Goal: Task Accomplishment & Management: Use online tool/utility

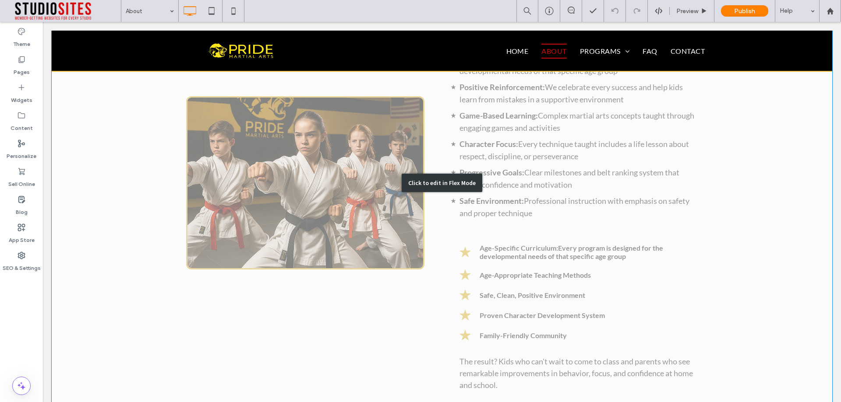
scroll to position [1489, 0]
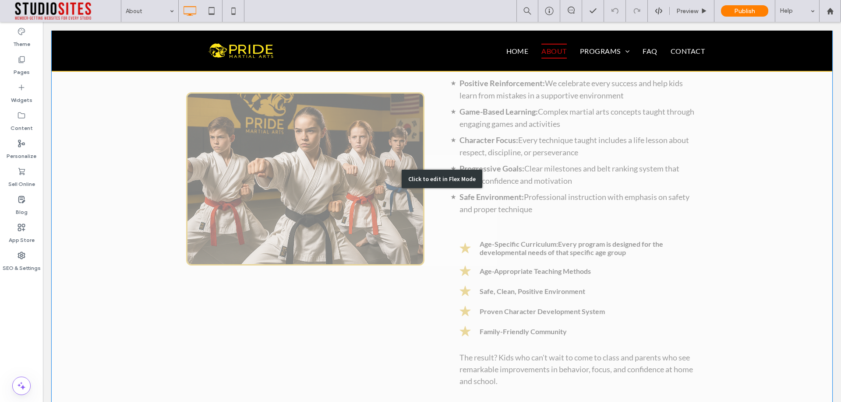
click at [545, 284] on div "Click to edit in Flex Mode" at bounding box center [442, 179] width 780 height 493
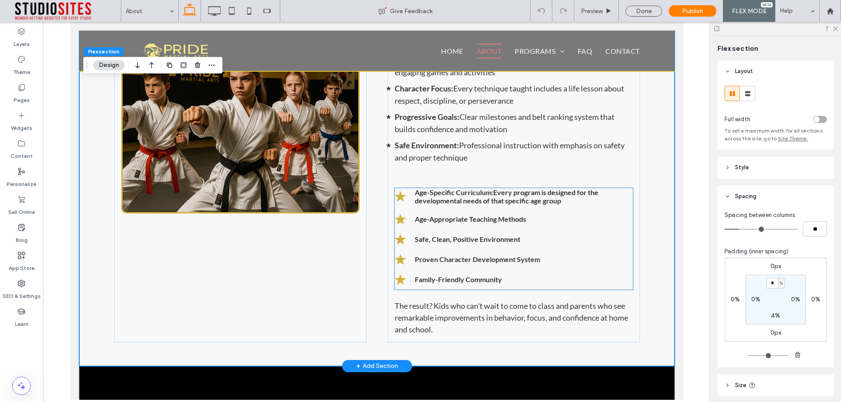
click at [492, 205] on p "Age-Specific Curriculum: Every program is designed for the developmental needs …" at bounding box center [523, 196] width 218 height 17
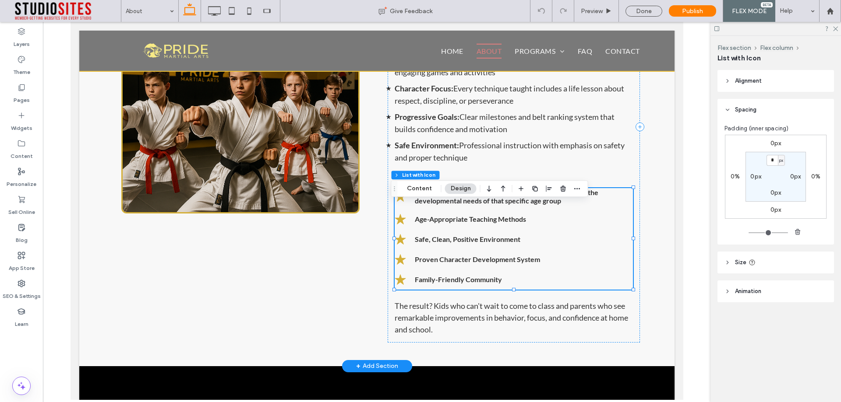
click at [492, 205] on p "Age-Specific Curriculum: Every program is designed for the developmental needs …" at bounding box center [523, 196] width 218 height 17
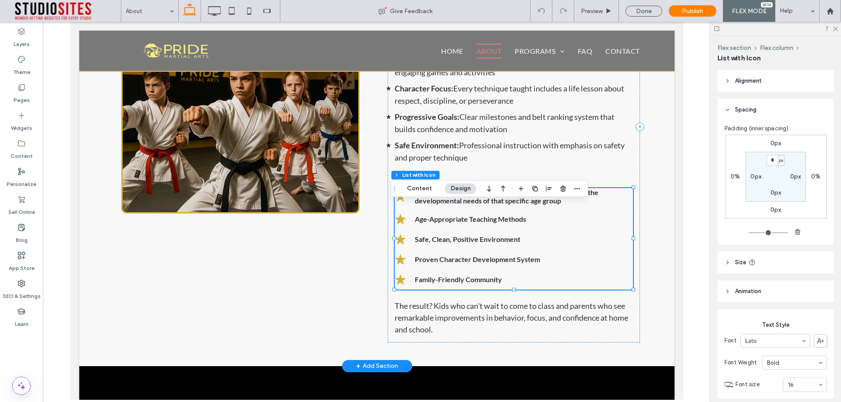
click at [492, 205] on p "Age-Specific Curriculum: Every program is designed for the developmental needs …" at bounding box center [523, 196] width 218 height 17
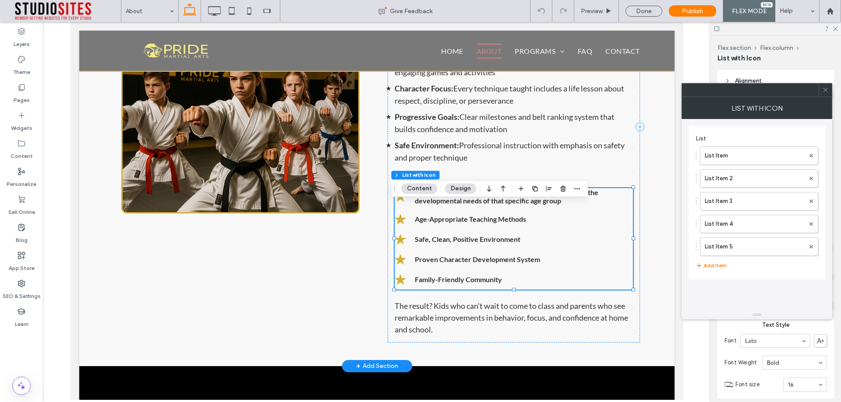
click at [492, 204] on p "Age-Specific Curriculum: Every program is designed for the developmental needs …" at bounding box center [523, 196] width 218 height 17
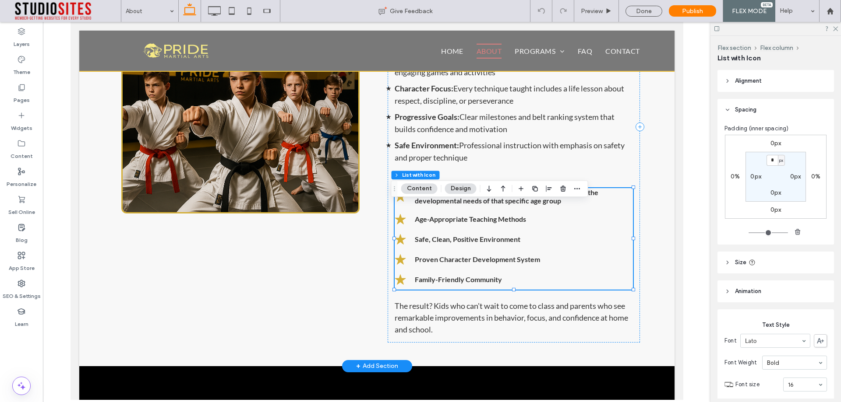
click at [492, 204] on p "Age-Specific Curriculum: Every program is designed for the developmental needs …" at bounding box center [523, 196] width 218 height 17
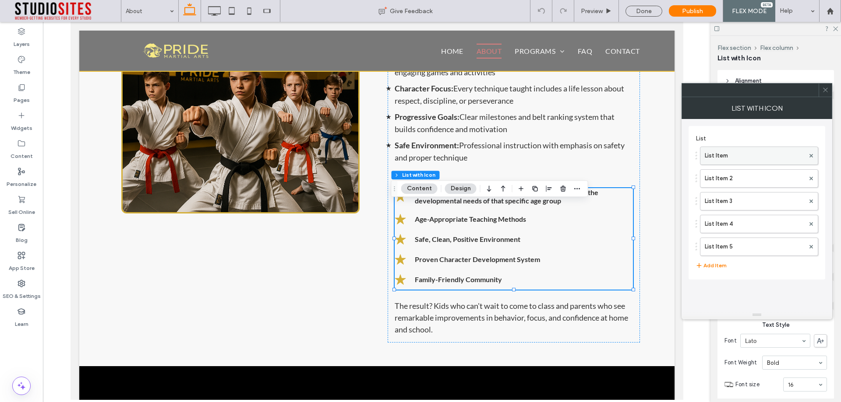
click at [747, 154] on label "List Item" at bounding box center [754, 156] width 100 height 18
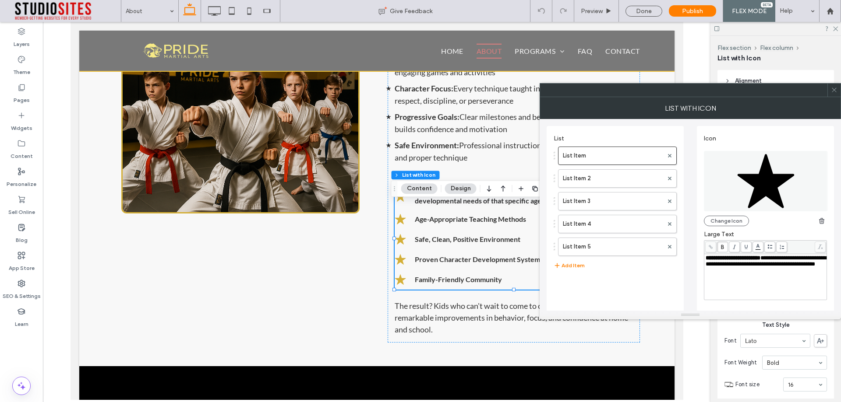
click at [775, 256] on span "**********" at bounding box center [765, 261] width 120 height 12
drag, startPoint x: 775, startPoint y: 259, endPoint x: 779, endPoint y: 274, distance: 15.7
click at [779, 268] on div "**********" at bounding box center [765, 261] width 120 height 12
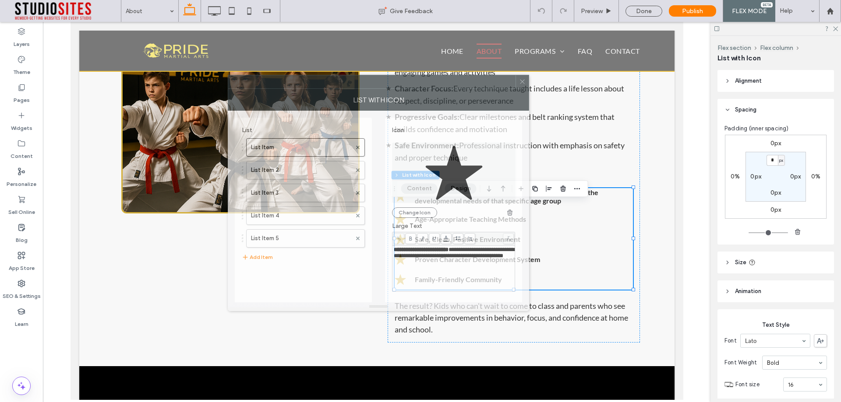
drag, startPoint x: 676, startPoint y: 91, endPoint x: 365, endPoint y: 82, distance: 311.9
click at [365, 82] on div at bounding box center [371, 81] width 287 height 13
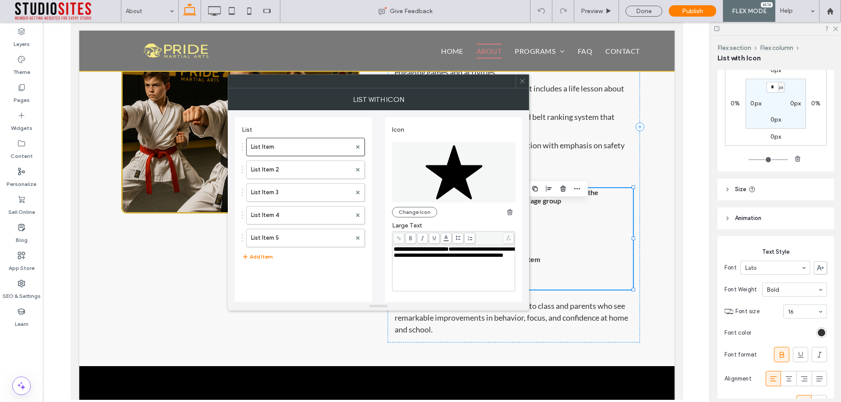
scroll to position [131, 0]
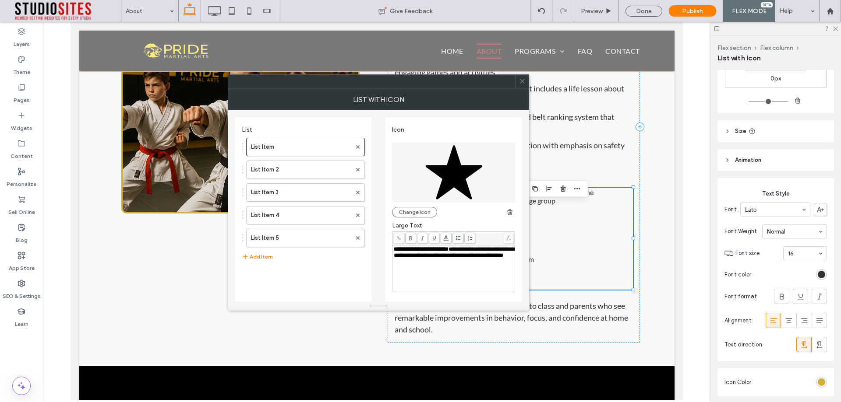
click at [521, 84] on icon at bounding box center [522, 81] width 7 height 7
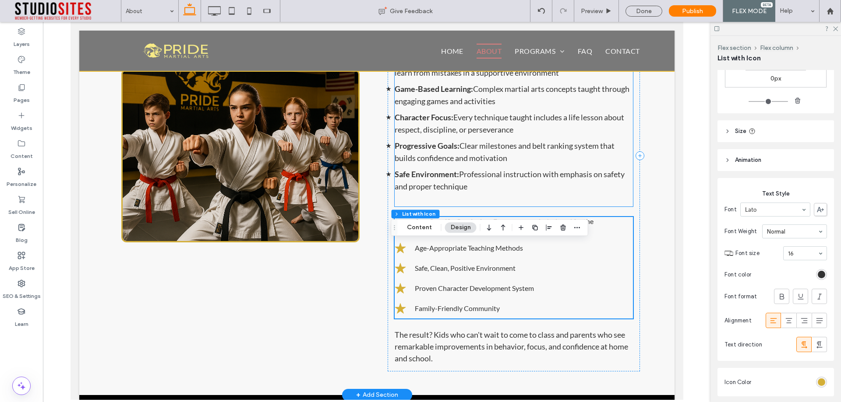
scroll to position [1445, 0]
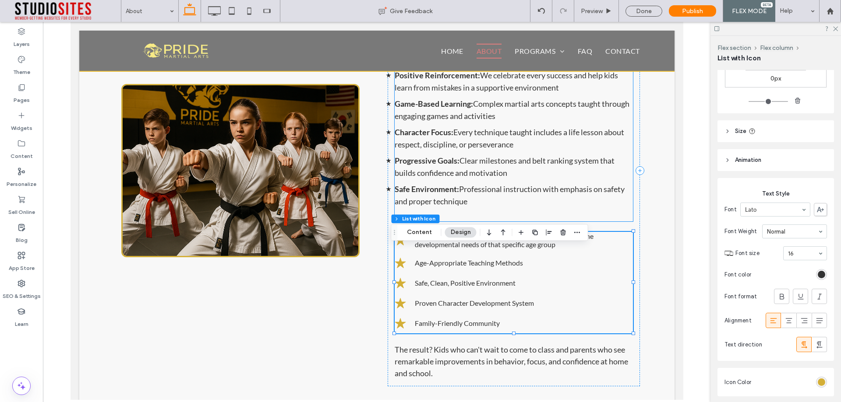
click at [500, 121] on span "Complex martial arts concepts taught through engaging games and activities" at bounding box center [511, 110] width 235 height 22
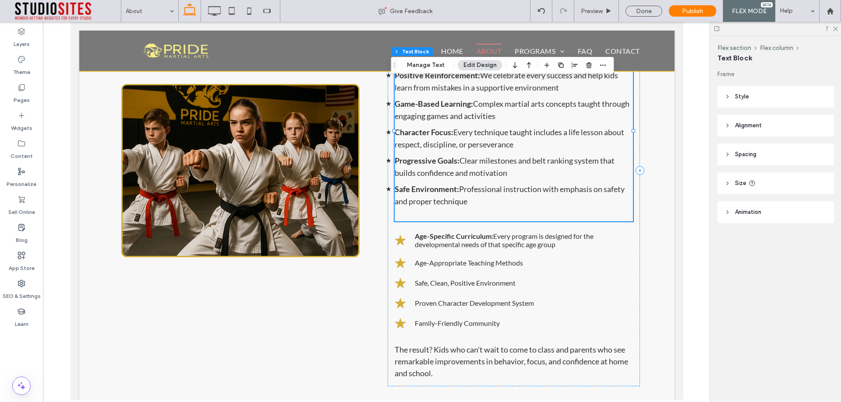
click at [500, 121] on span "Complex martial arts concepts taught through engaging games and activities" at bounding box center [511, 110] width 235 height 22
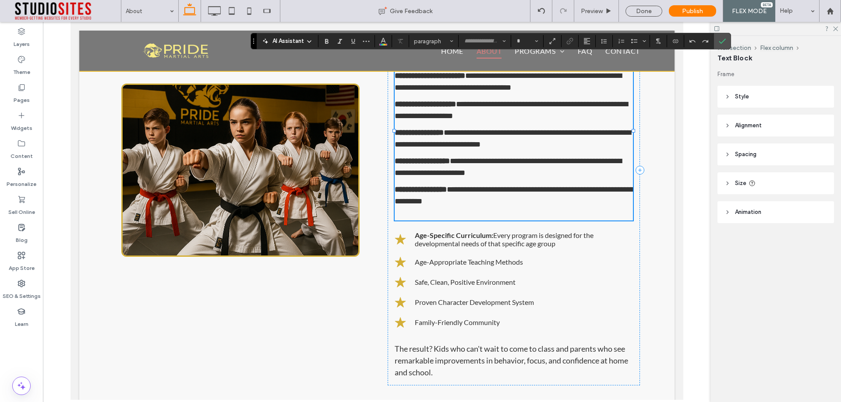
type input "****"
type input "**"
click at [491, 120] on span "**********" at bounding box center [510, 110] width 233 height 20
click at [486, 239] on strong "Age-Specific Curriculum:" at bounding box center [453, 235] width 78 height 8
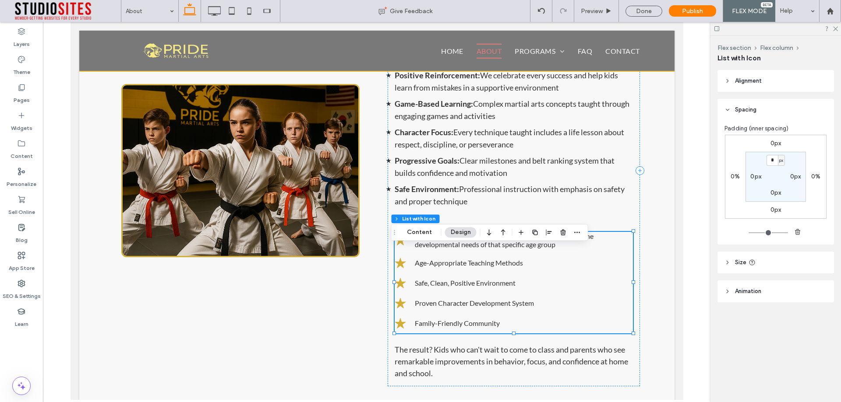
click at [486, 240] on strong "Age-Specific Curriculum:" at bounding box center [453, 236] width 78 height 8
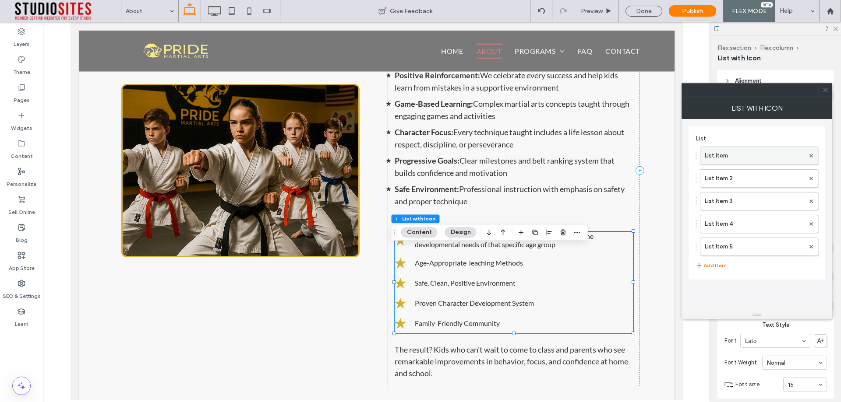
click at [753, 162] on label "List Item" at bounding box center [754, 156] width 100 height 18
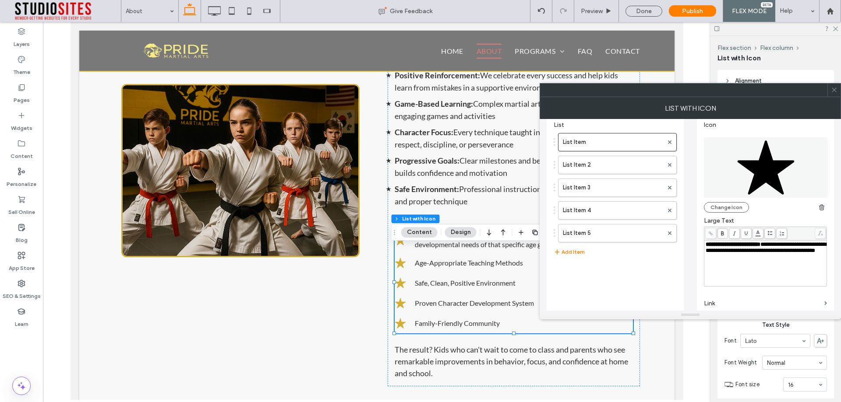
scroll to position [32, 0]
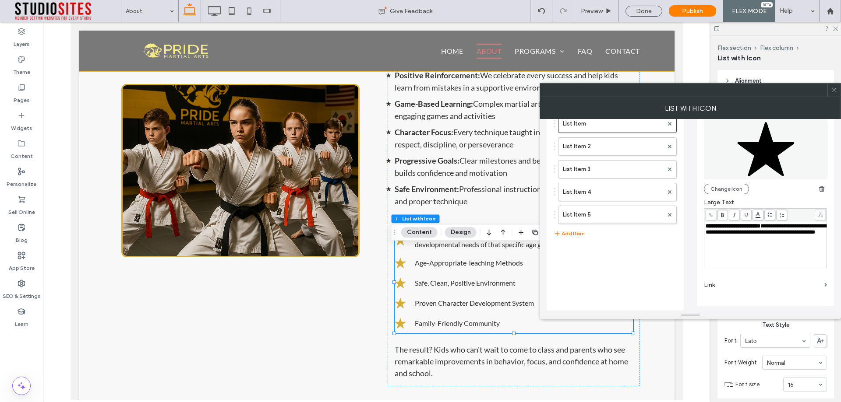
click at [835, 92] on icon at bounding box center [834, 90] width 7 height 7
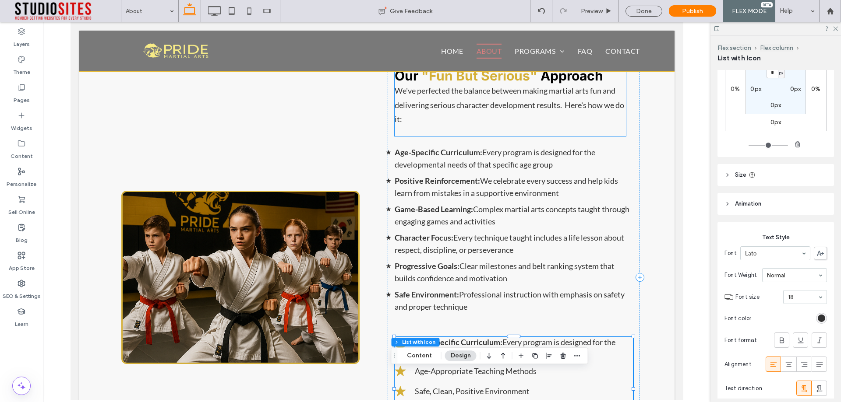
scroll to position [1359, 0]
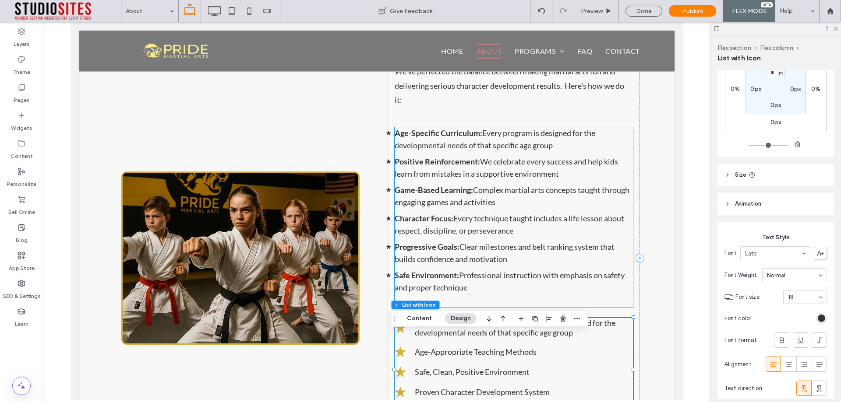
click at [478, 179] on span "We celebrate every success and help kids learn from mistakes in a supportive en…" at bounding box center [505, 168] width 223 height 22
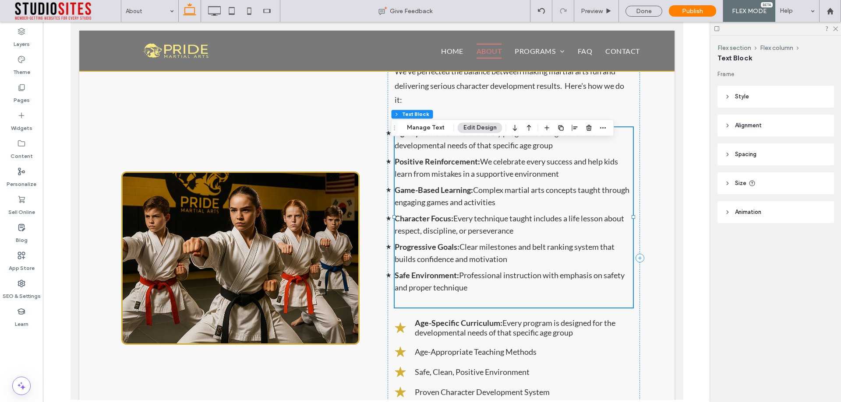
click at [478, 185] on div "Age-Specific Curriculum: Every program is designed for the developmental needs …" at bounding box center [513, 217] width 238 height 180
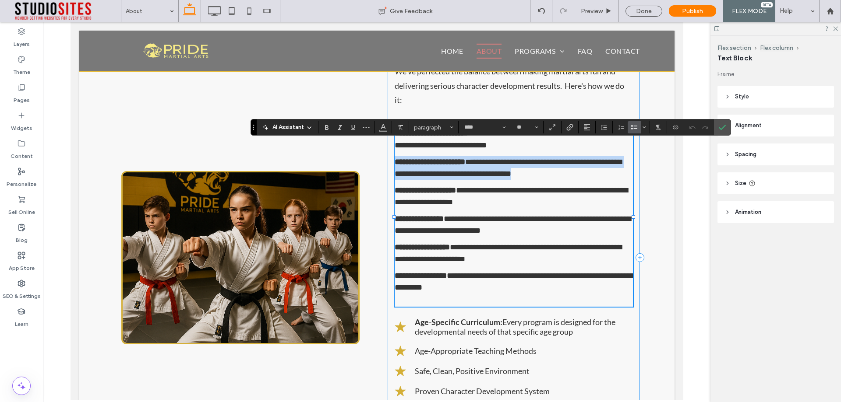
drag, startPoint x: 560, startPoint y: 189, endPoint x: 384, endPoint y: 179, distance: 176.3
click at [387, 179] on div "**********" at bounding box center [513, 258] width 252 height 433
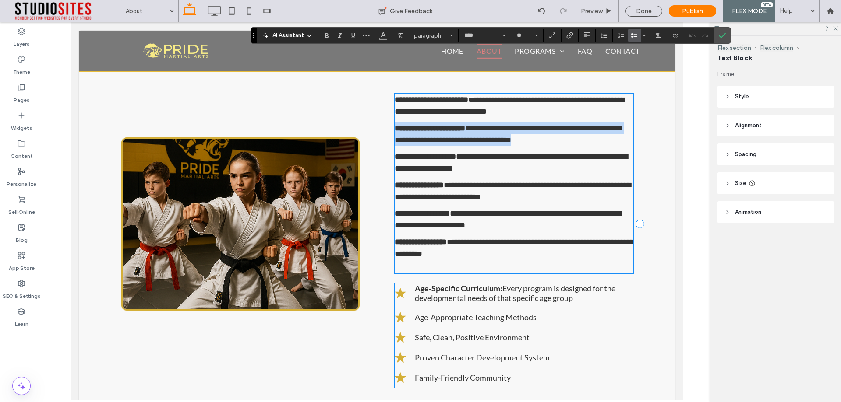
scroll to position [1490, 0]
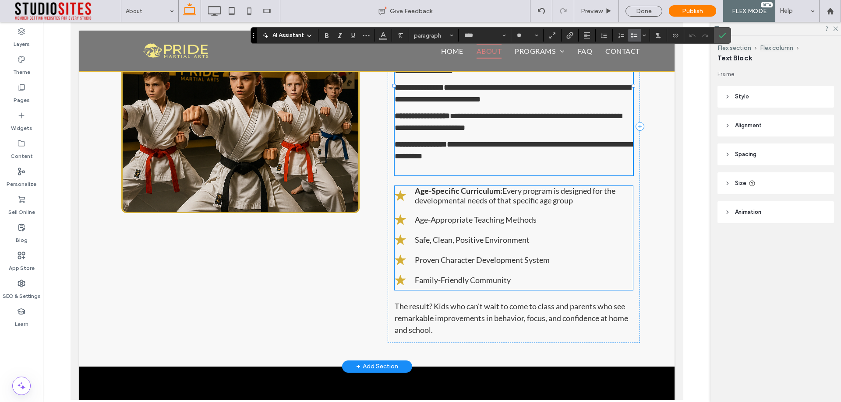
click at [444, 225] on span "Age-Appropriate Teaching Methods" at bounding box center [475, 220] width 122 height 10
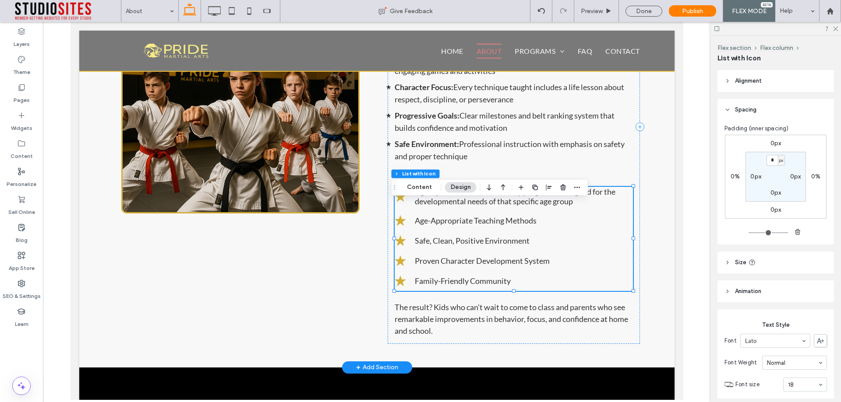
click at [444, 225] on span "Age-Appropriate Teaching Methods" at bounding box center [475, 221] width 122 height 10
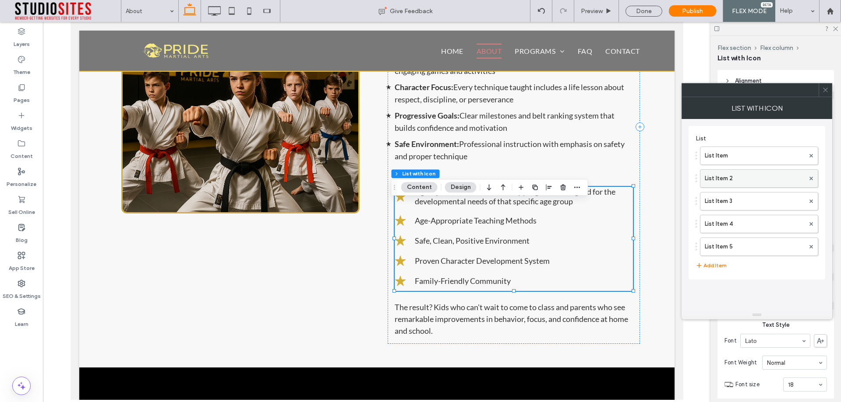
click at [750, 178] on label "List Item 2" at bounding box center [754, 179] width 100 height 18
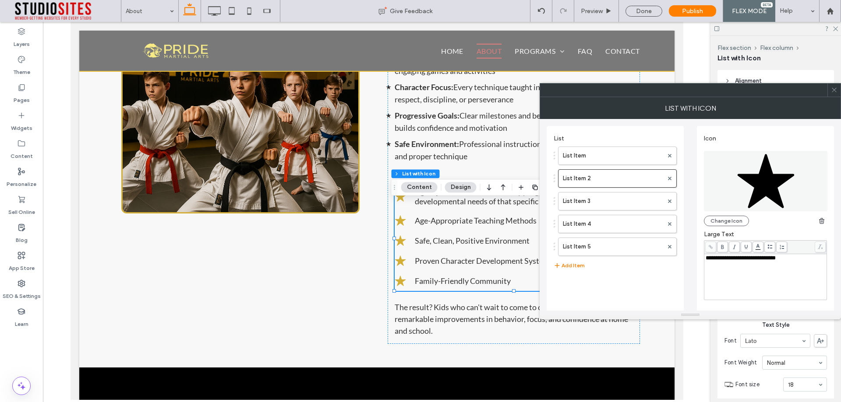
click at [739, 266] on div "**********" at bounding box center [765, 277] width 120 height 44
drag, startPoint x: 768, startPoint y: 260, endPoint x: 680, endPoint y: 257, distance: 88.9
click at [680, 257] on div "**********" at bounding box center [689, 231] width 287 height 224
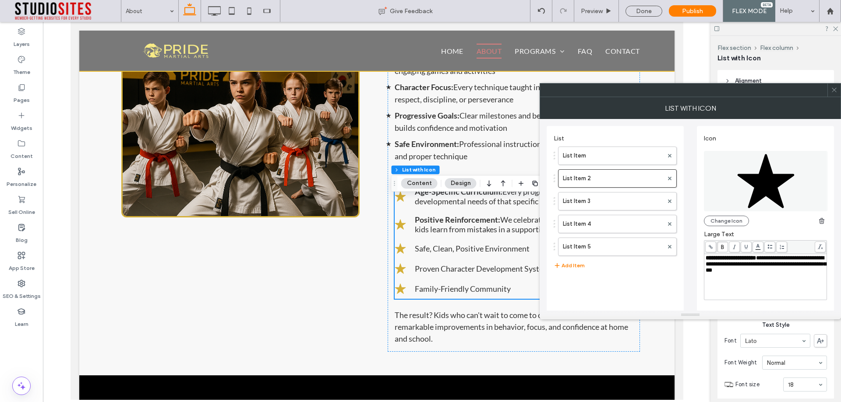
scroll to position [1494, 0]
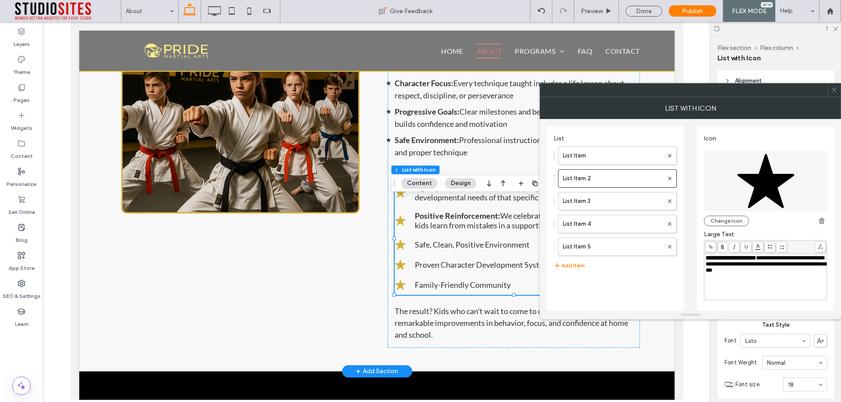
click at [430, 250] on span "Safe, Clean, Positive Environment" at bounding box center [471, 245] width 115 height 10
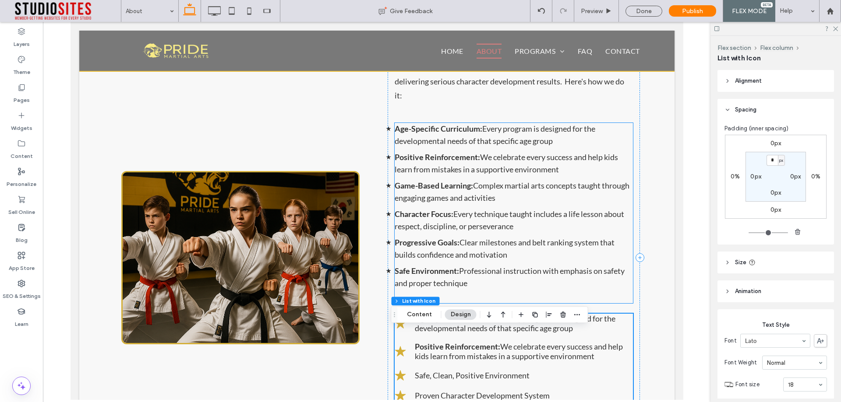
scroll to position [1363, 0]
click at [443, 191] on strong "Game-Based Learning:" at bounding box center [433, 186] width 78 height 10
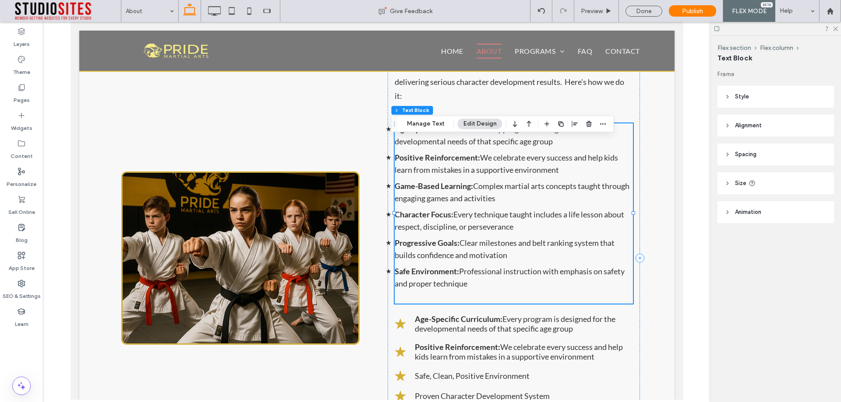
click at [443, 205] on div "Age-Specific Curriculum: Every program is designed for the developmental needs …" at bounding box center [513, 213] width 238 height 180
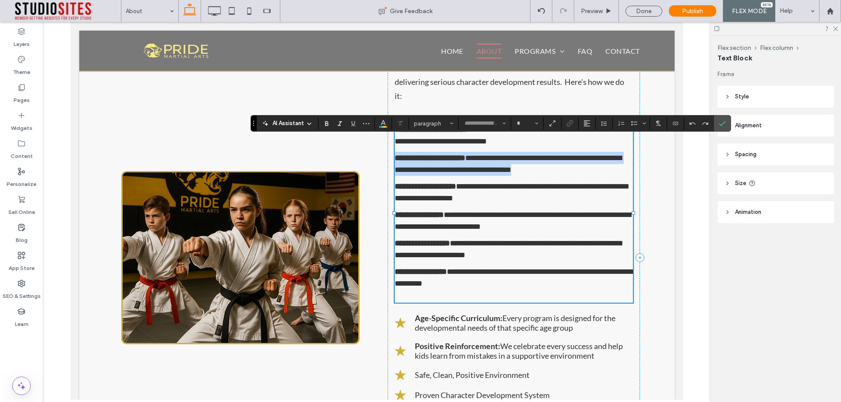
type input "****"
type input "**"
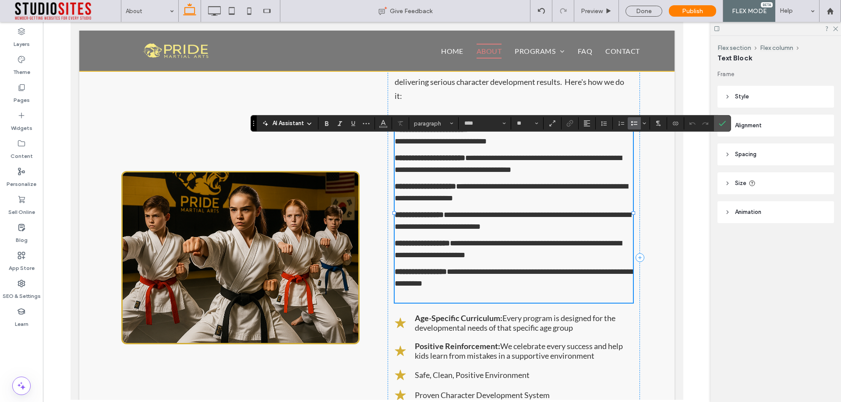
click at [531, 204] on li "**********" at bounding box center [513, 192] width 238 height 24
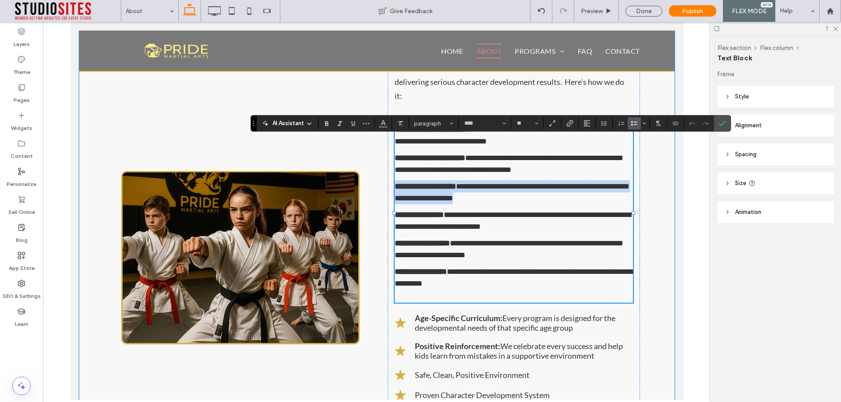
drag, startPoint x: 531, startPoint y: 214, endPoint x: 376, endPoint y: 198, distance: 155.4
click at [376, 198] on div "**********" at bounding box center [376, 258] width 525 height 488
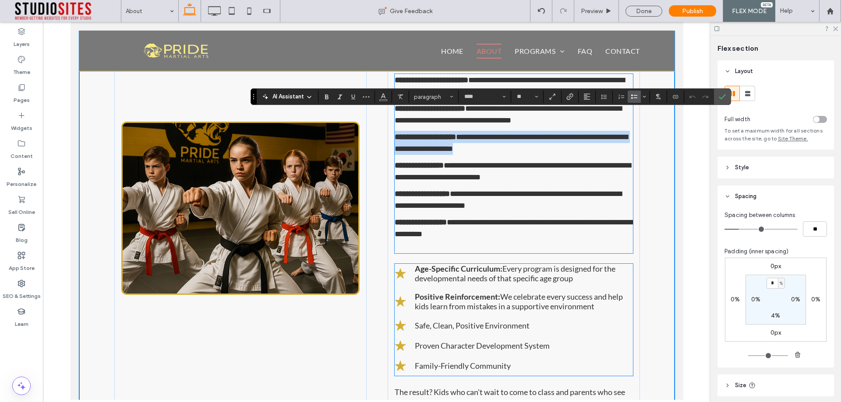
scroll to position [1494, 0]
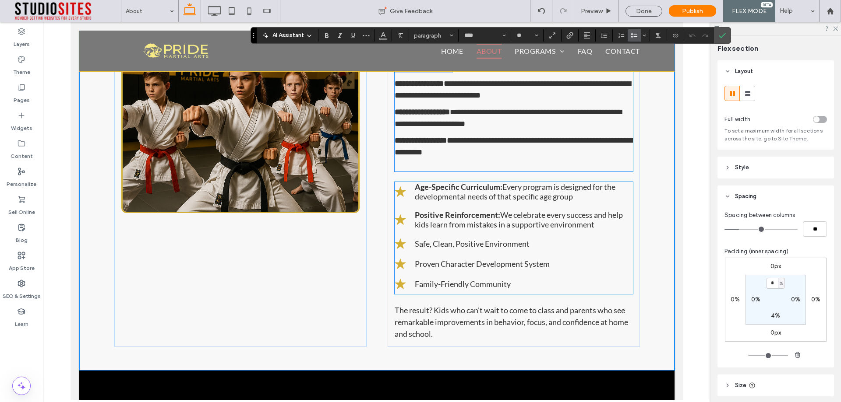
click at [461, 250] on link "Safe, Clean, Positive Environment" at bounding box center [461, 243] width 135 height 11
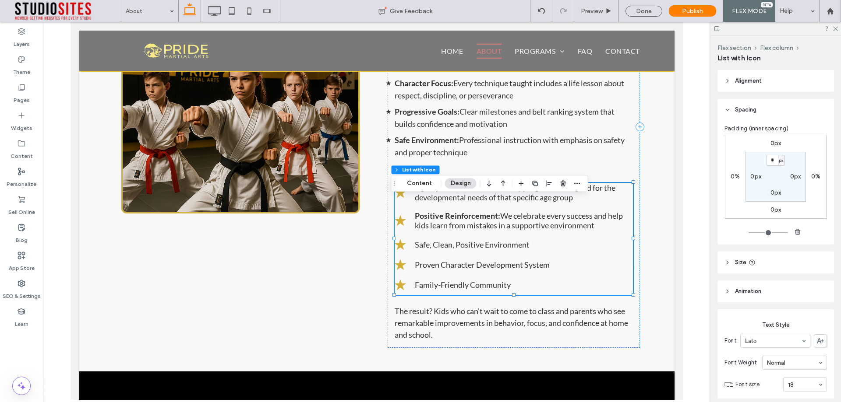
click at [461, 250] on link "Safe, Clean, Positive Environment" at bounding box center [461, 244] width 135 height 11
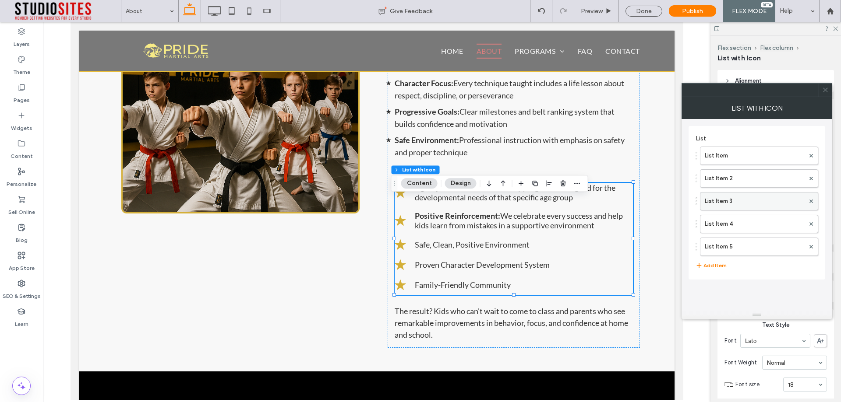
click at [732, 203] on label "List Item 3" at bounding box center [754, 202] width 100 height 18
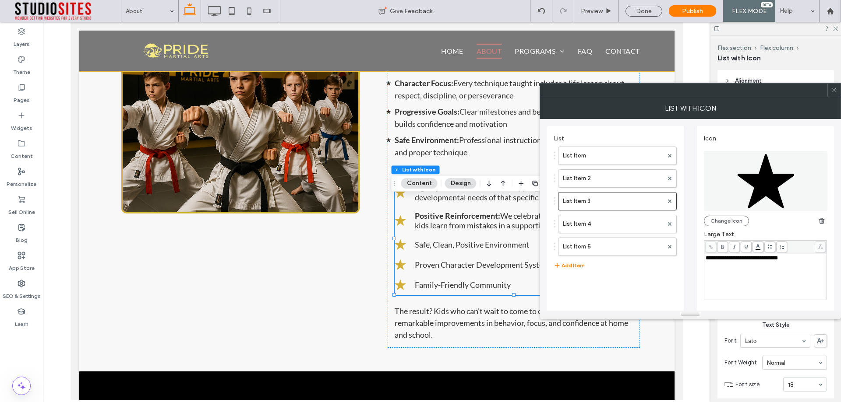
click at [734, 259] on span "**********" at bounding box center [741, 258] width 72 height 6
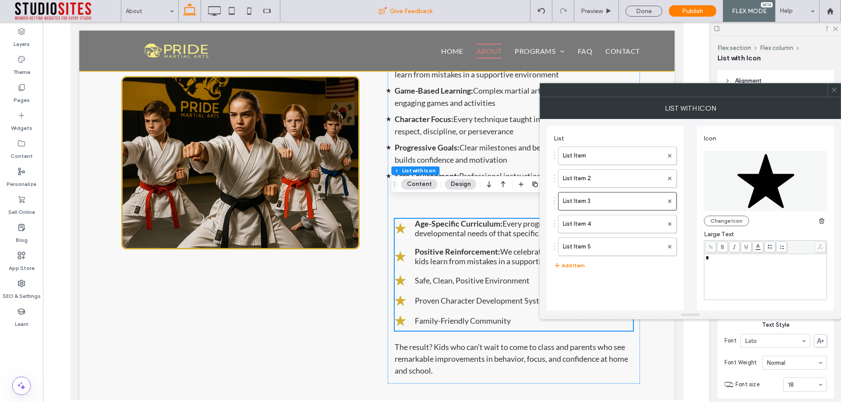
scroll to position [1450, 0]
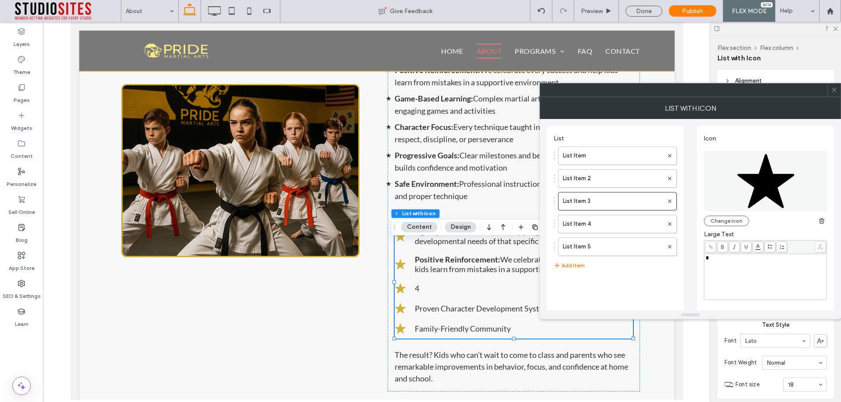
click at [732, 266] on div "*" at bounding box center [765, 277] width 120 height 44
drag, startPoint x: 768, startPoint y: 260, endPoint x: 698, endPoint y: 260, distance: 69.6
click at [698, 260] on div "**********" at bounding box center [765, 232] width 137 height 212
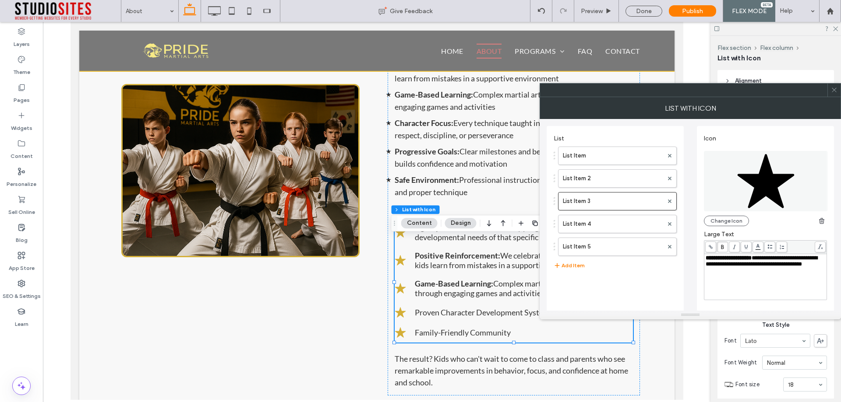
click at [650, 289] on div "List List Item List Item 2 List Item 3 List Item 4 List Item 5 Add Item" at bounding box center [614, 234] width 123 height 208
click at [590, 222] on label "List Item 4" at bounding box center [613, 224] width 100 height 18
click at [751, 271] on div "**********" at bounding box center [765, 277] width 120 height 44
drag, startPoint x: 752, startPoint y: 259, endPoint x: 704, endPoint y: 261, distance: 47.8
click at [704, 261] on div "**********" at bounding box center [765, 277] width 122 height 46
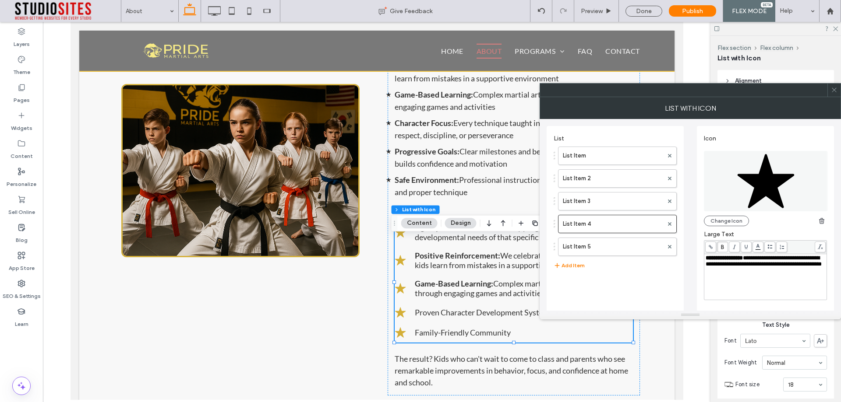
click at [721, 248] on use at bounding box center [722, 247] width 3 height 4
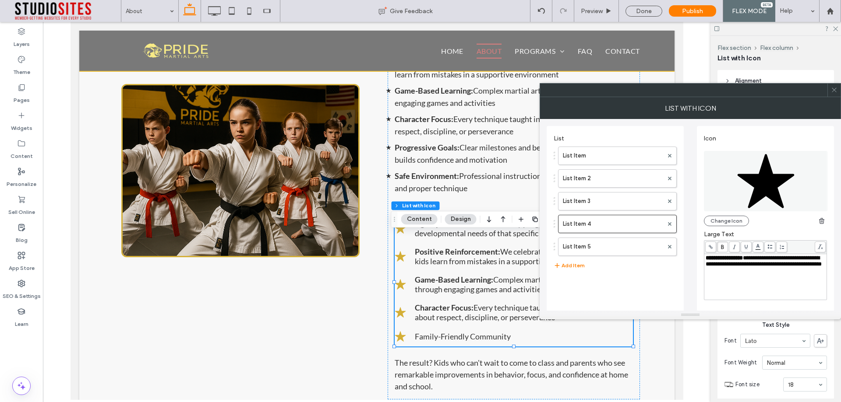
click at [636, 288] on div "List List Item List Item 2 List Item 3 List Item 4 List Item 5 Add Item" at bounding box center [614, 234] width 123 height 208
click at [610, 229] on label "List Item 4" at bounding box center [613, 224] width 100 height 18
click at [603, 250] on label "List Item 5" at bounding box center [613, 247] width 100 height 18
click at [723, 270] on div "**********" at bounding box center [765, 277] width 120 height 44
drag, startPoint x: 754, startPoint y: 261, endPoint x: 690, endPoint y: 261, distance: 63.9
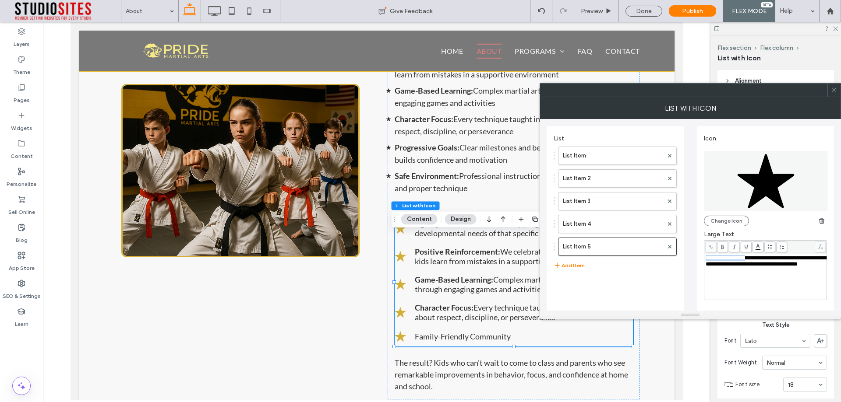
click at [690, 261] on div "**********" at bounding box center [689, 231] width 287 height 224
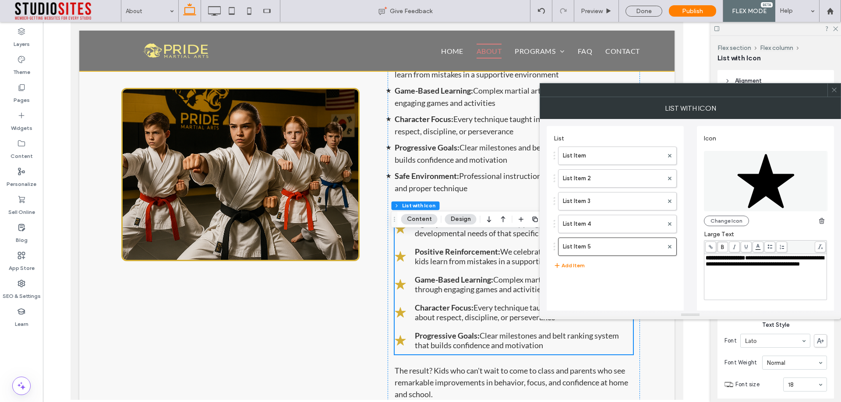
scroll to position [1462, 0]
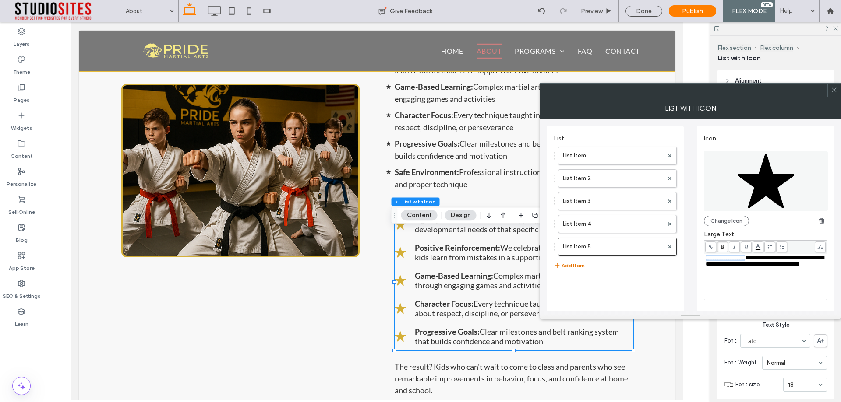
click at [578, 264] on button "Add Item" at bounding box center [568, 266] width 31 height 11
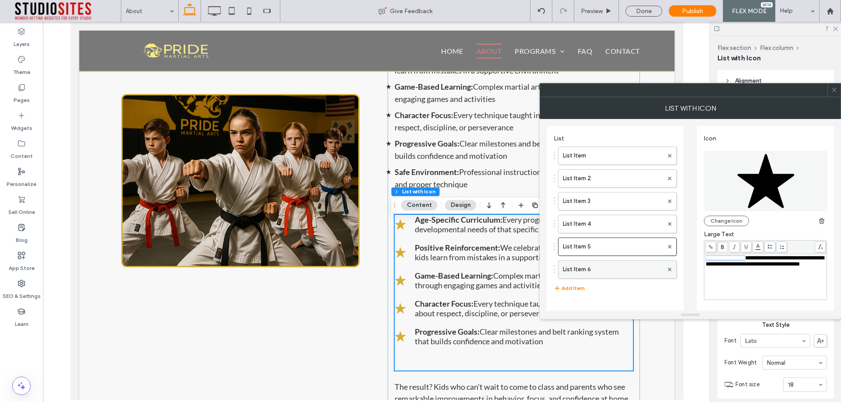
scroll to position [1472, 0]
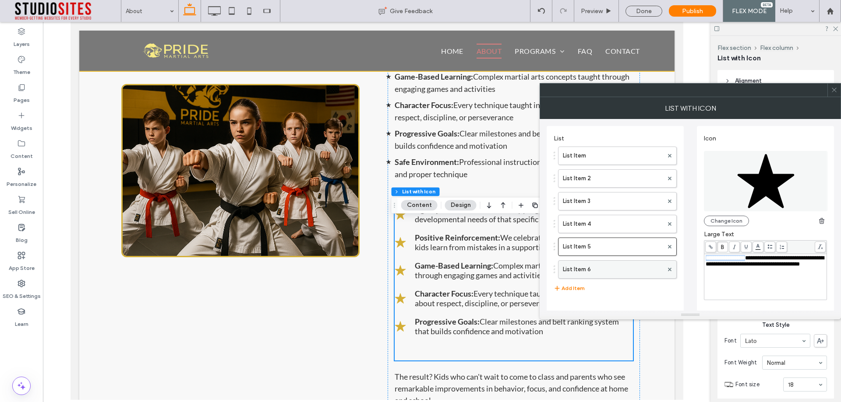
click at [578, 266] on label "List Item 6" at bounding box center [613, 270] width 100 height 18
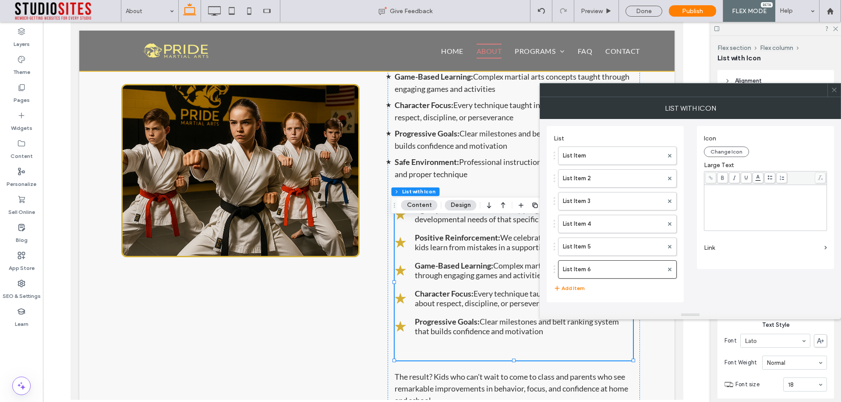
click at [722, 203] on div "Rich Text Editor" at bounding box center [765, 208] width 120 height 44
drag, startPoint x: 755, startPoint y: 189, endPoint x: 706, endPoint y: 189, distance: 49.0
click at [706, 189] on span "**********" at bounding box center [765, 192] width 120 height 12
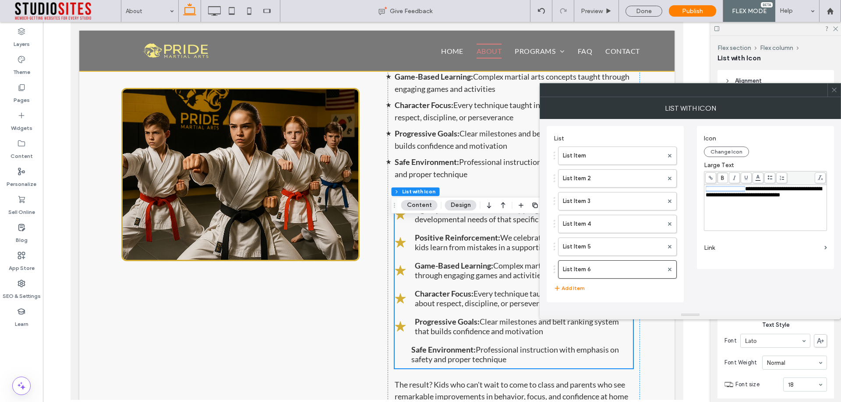
scroll to position [1476, 0]
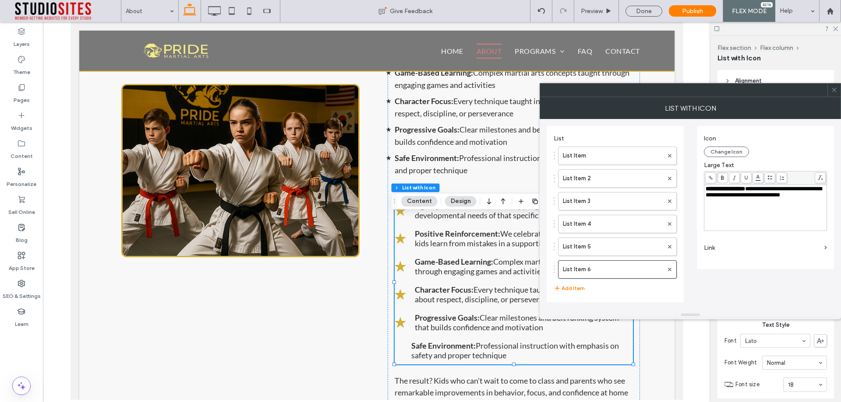
click at [756, 248] on label "Link" at bounding box center [762, 248] width 117 height 16
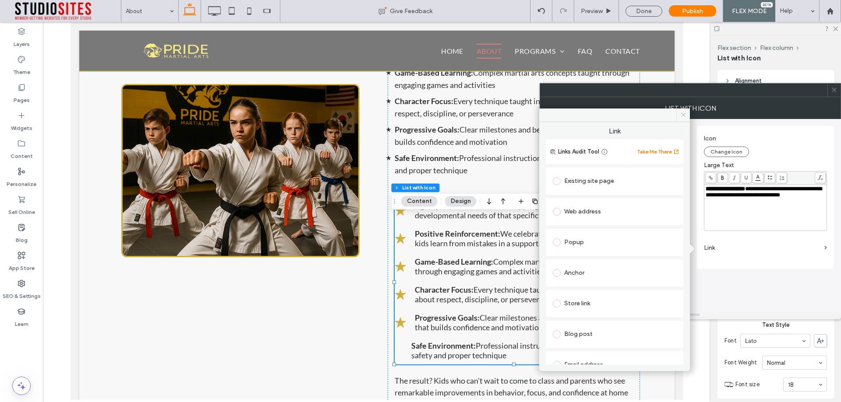
click at [685, 116] on icon at bounding box center [683, 115] width 7 height 7
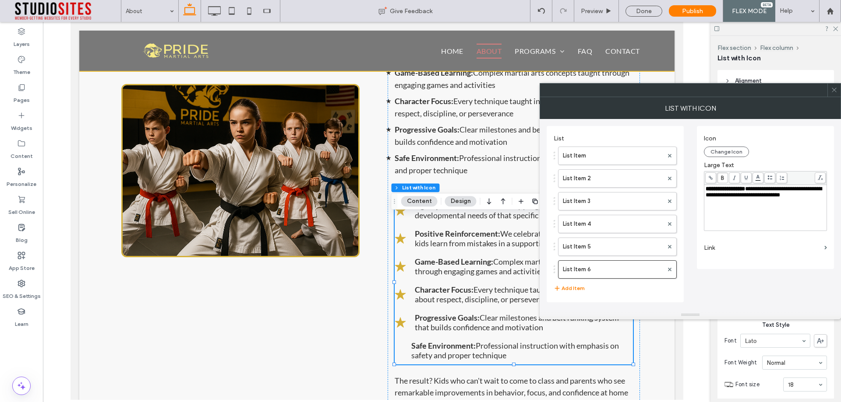
click at [732, 268] on div "**********" at bounding box center [765, 197] width 137 height 143
click at [837, 90] on icon at bounding box center [834, 90] width 7 height 7
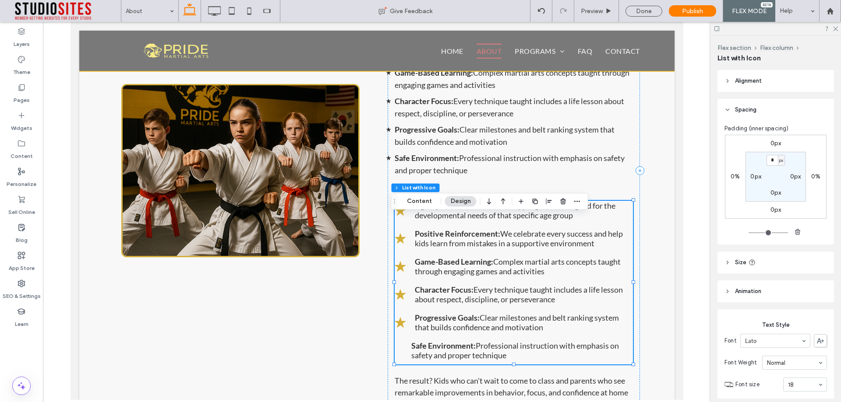
click at [428, 351] on strong "Safe Environment:" at bounding box center [443, 346] width 64 height 10
click at [430, 351] on strong "Safe Environment:" at bounding box center [443, 346] width 64 height 10
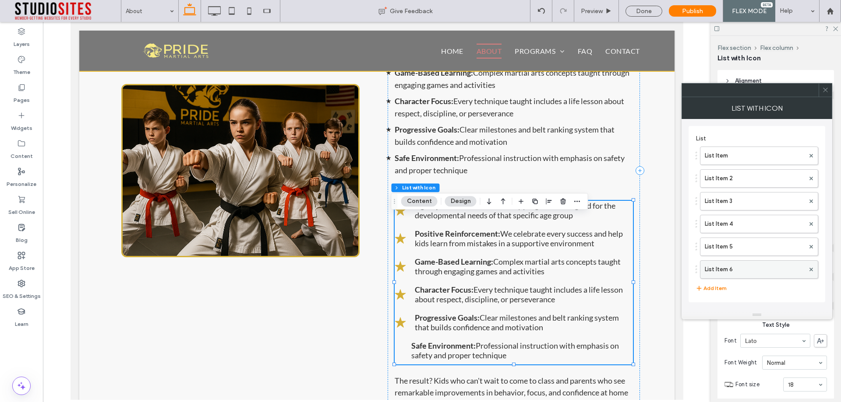
click at [722, 267] on label "List Item 6" at bounding box center [754, 270] width 100 height 18
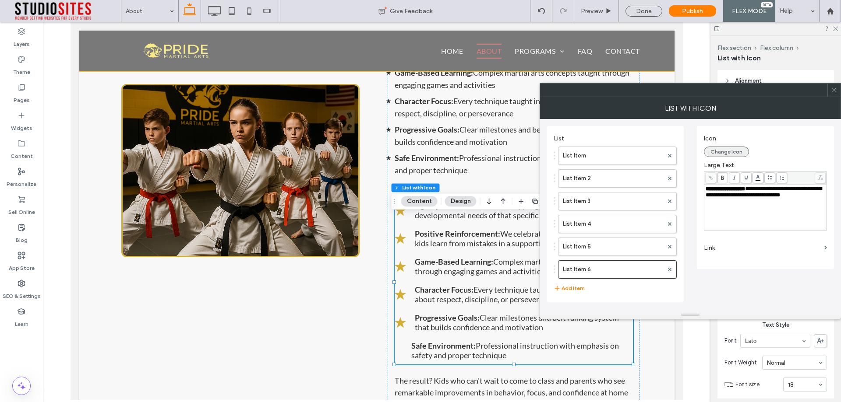
click at [725, 152] on button "Change Icon" at bounding box center [726, 152] width 45 height 11
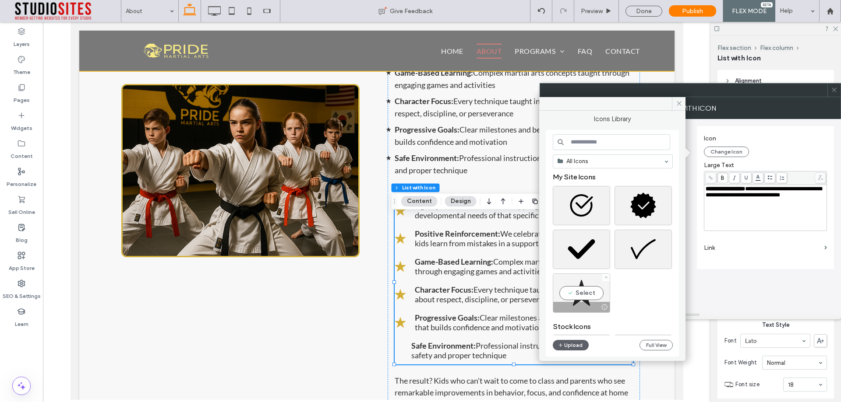
click at [583, 293] on div "Select" at bounding box center [581, 293] width 57 height 39
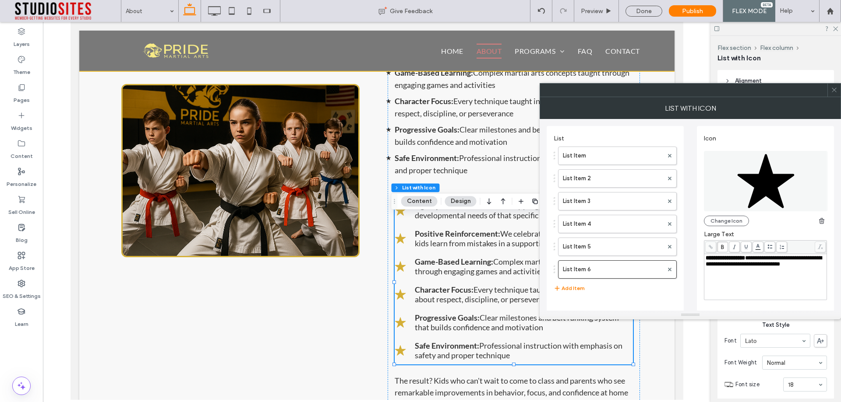
click at [835, 88] on use at bounding box center [833, 90] width 4 height 4
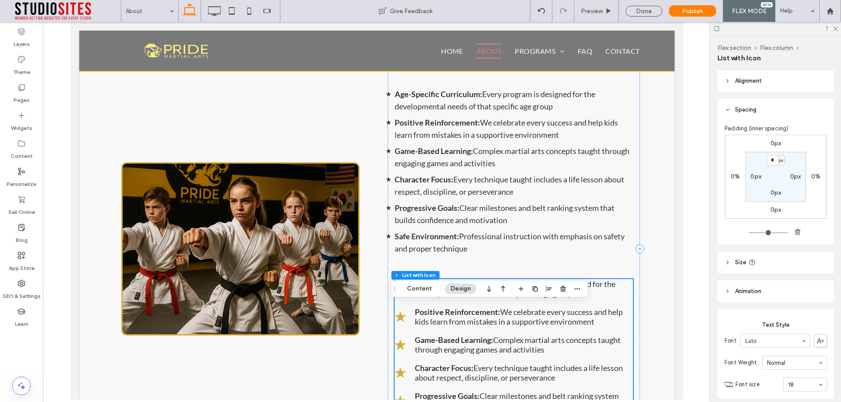
scroll to position [1388, 0]
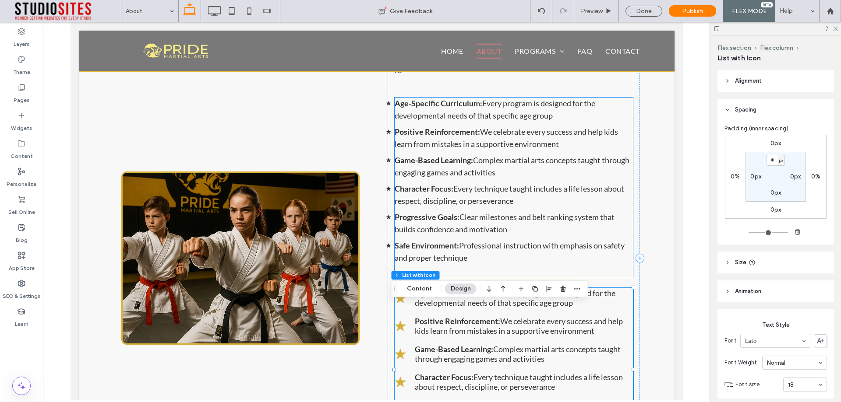
click at [466, 196] on ul "Age-Specific Curriculum: Every program is designed for the developmental needs …" at bounding box center [513, 181] width 238 height 166
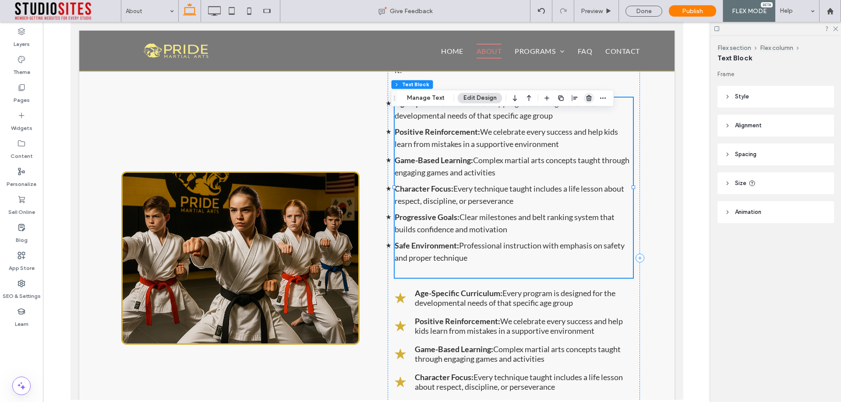
click at [585, 96] on icon "button" at bounding box center [588, 98] width 7 height 7
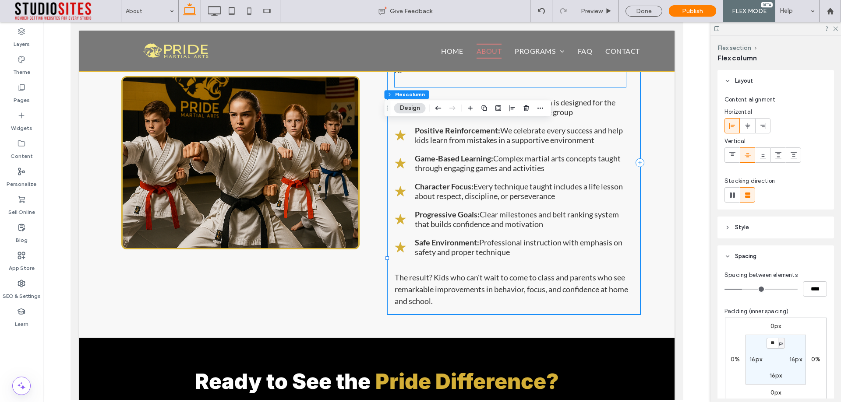
scroll to position [1293, 0]
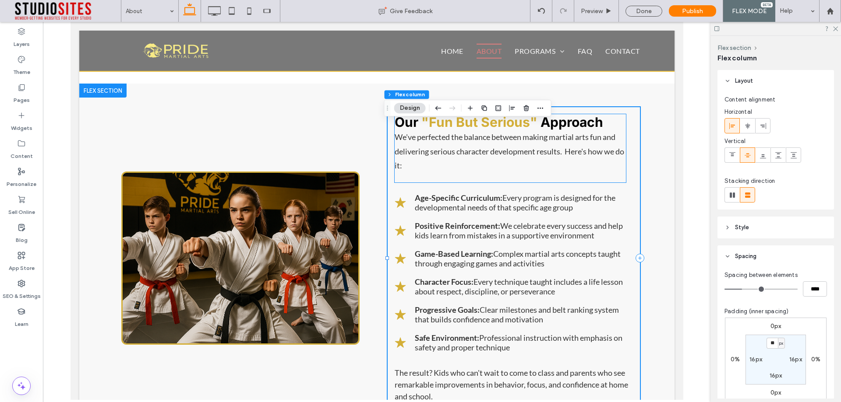
click at [432, 173] on p "We've perfected the balance between making martial arts fun and delivering seri…" at bounding box center [510, 151] width 232 height 42
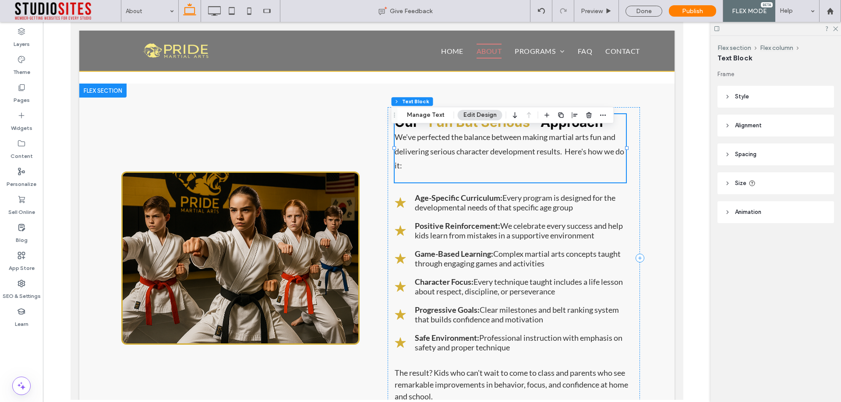
click at [425, 173] on p "We've perfected the balance between making martial arts fun and delivering seri…" at bounding box center [510, 151] width 232 height 42
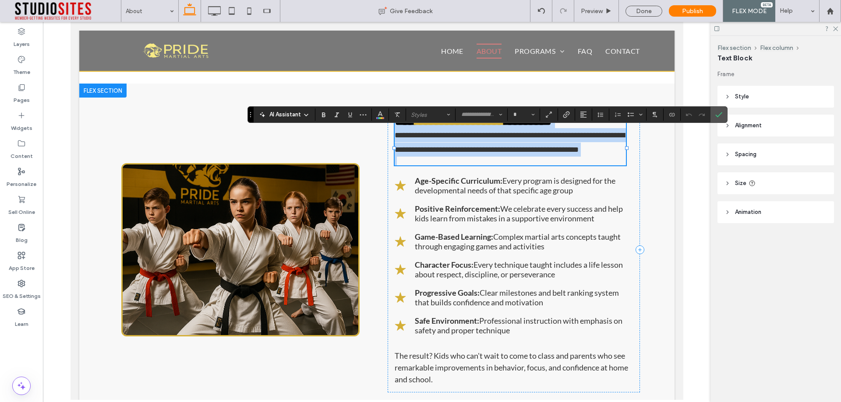
click at [432, 157] on p "**********" at bounding box center [510, 142] width 232 height 28
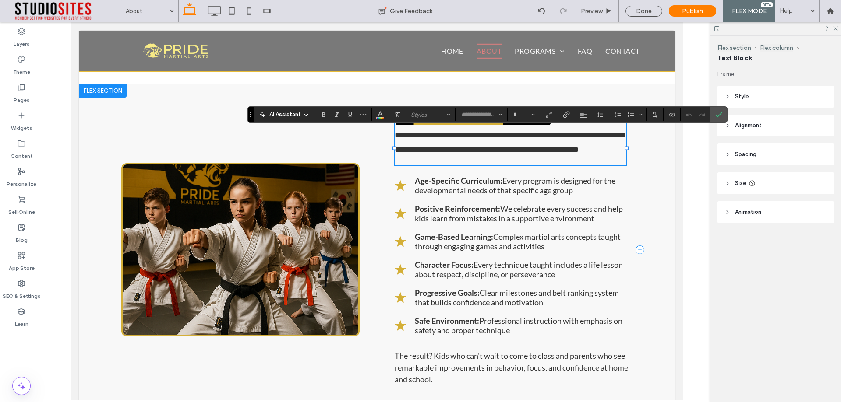
type input "****"
type input "**"
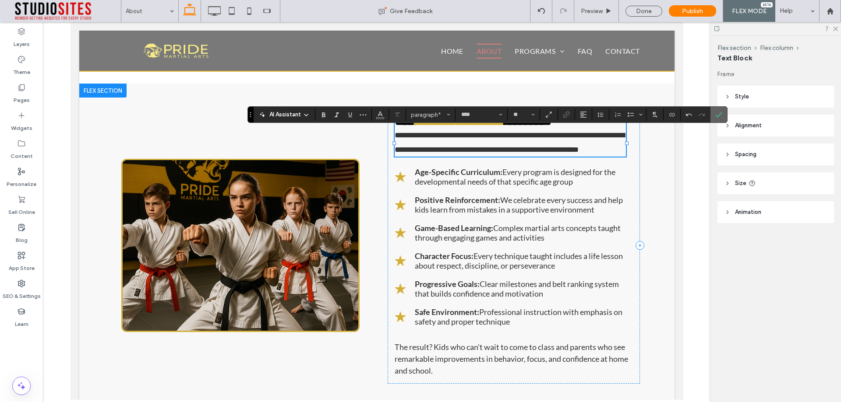
click at [721, 117] on icon "Confirm" at bounding box center [718, 114] width 7 height 7
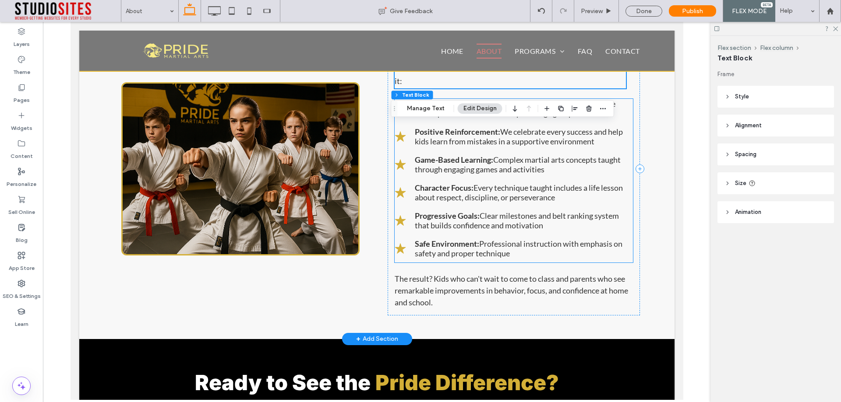
scroll to position [1378, 0]
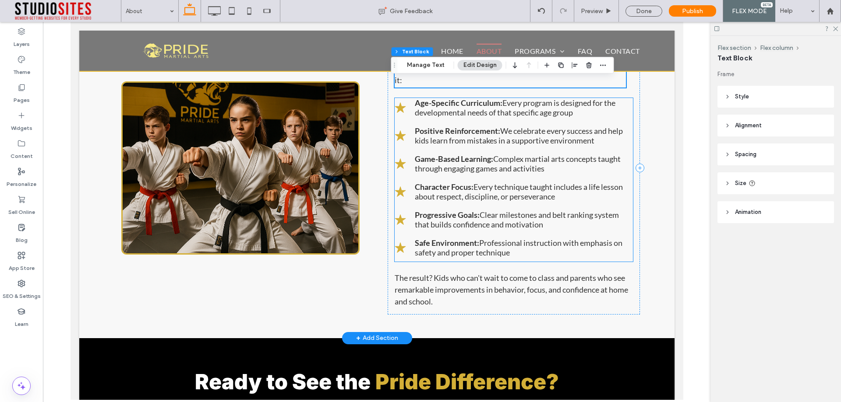
click at [506, 249] on ul "Age-Specific Curriculum: Every program is designed for the developmental needs …" at bounding box center [513, 180] width 238 height 164
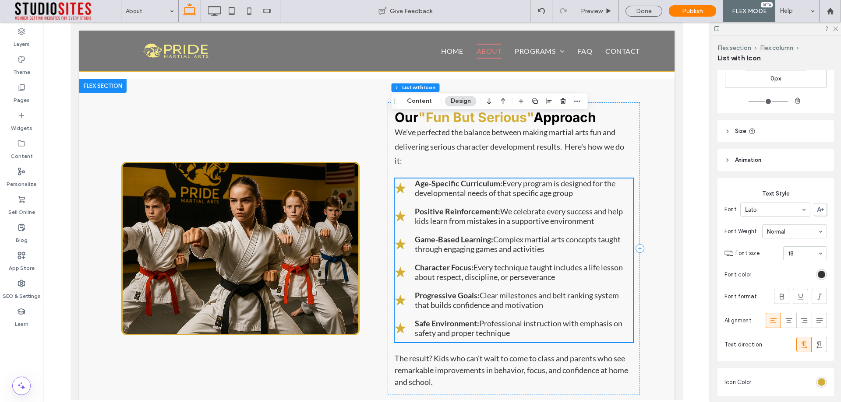
scroll to position [1291, 0]
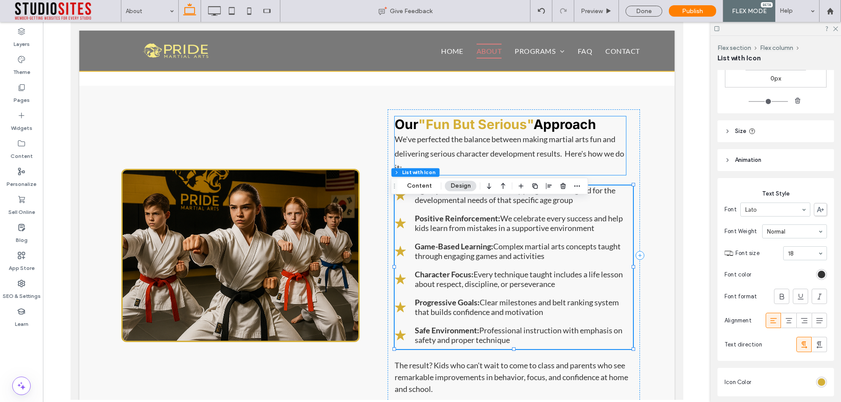
click at [576, 167] on span "We've perfected the balance between making martial arts fun and delivering seri…" at bounding box center [508, 153] width 229 height 38
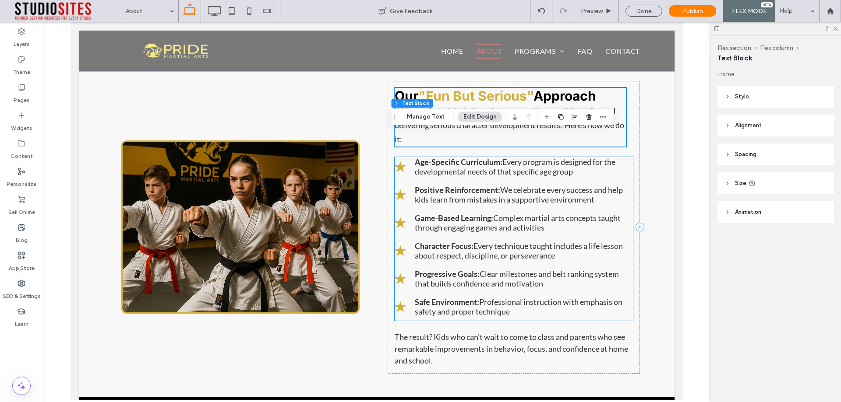
scroll to position [1335, 0]
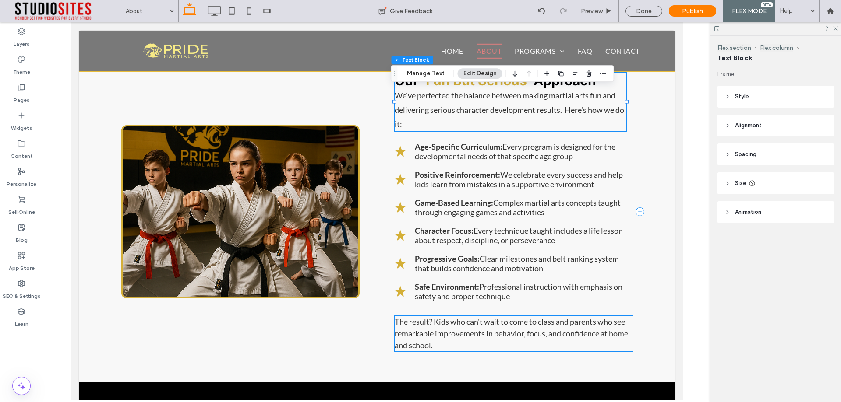
click at [472, 342] on p "The result? Kids who can't wait to come to class and parents who see remarkable…" at bounding box center [513, 333] width 238 height 35
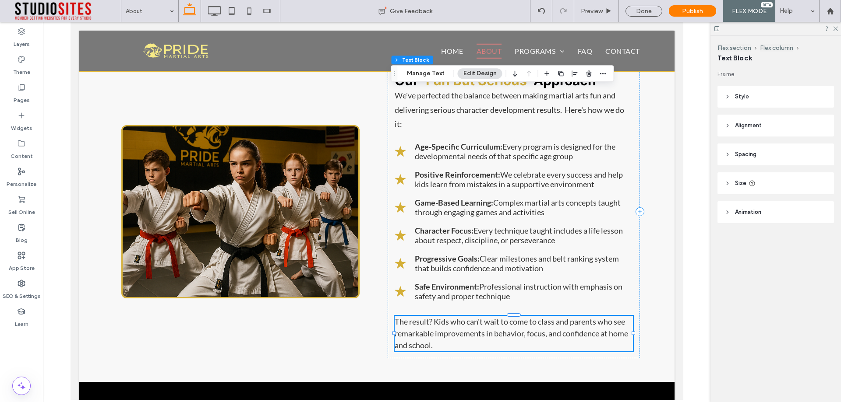
click at [472, 342] on div "The result? Kids who can't wait to come to class and parents who see remarkable…" at bounding box center [513, 333] width 238 height 35
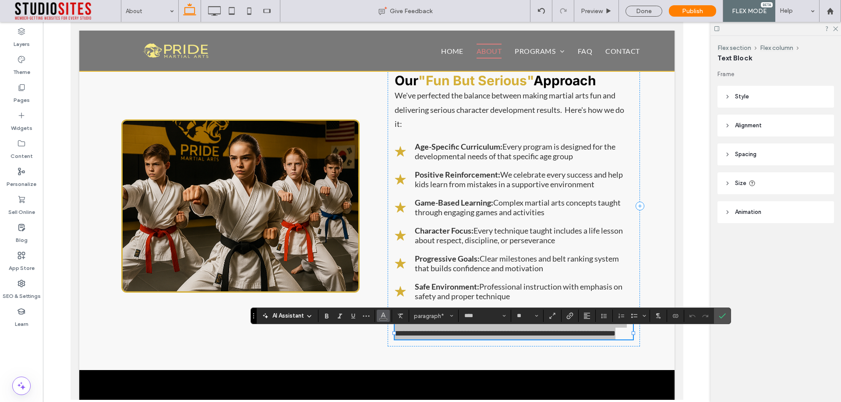
click at [384, 320] on span "Color" at bounding box center [383, 315] width 7 height 11
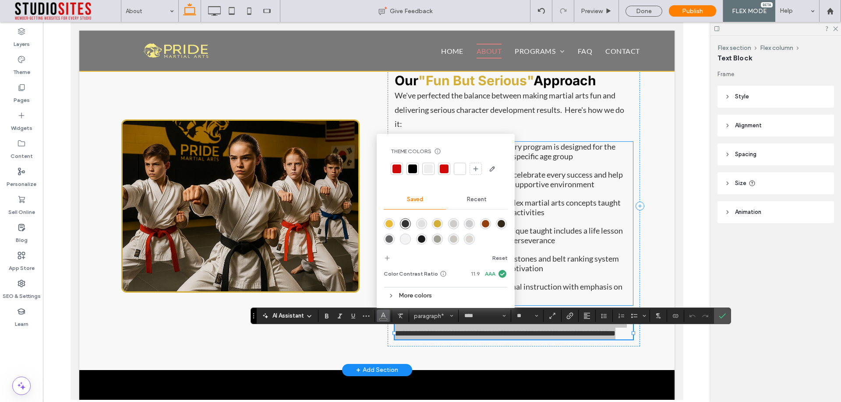
click at [562, 209] on ul "Age-Specific Curriculum: Every program is designed for the developmental needs …" at bounding box center [513, 224] width 238 height 164
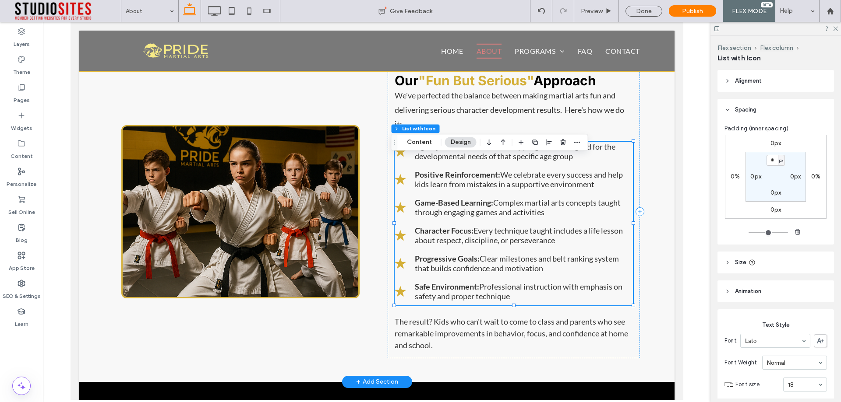
click at [562, 209] on ul "Age-Specific Curriculum: Every program is designed for the developmental needs …" at bounding box center [513, 224] width 238 height 164
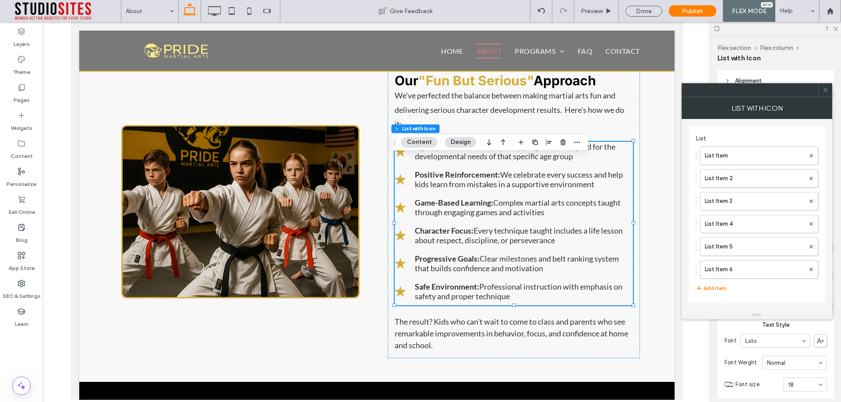
click at [731, 354] on div "Font Weight Normal" at bounding box center [775, 362] width 102 height 21
click at [817, 320] on div "rgb(51, 51, 51)" at bounding box center [820, 318] width 7 height 7
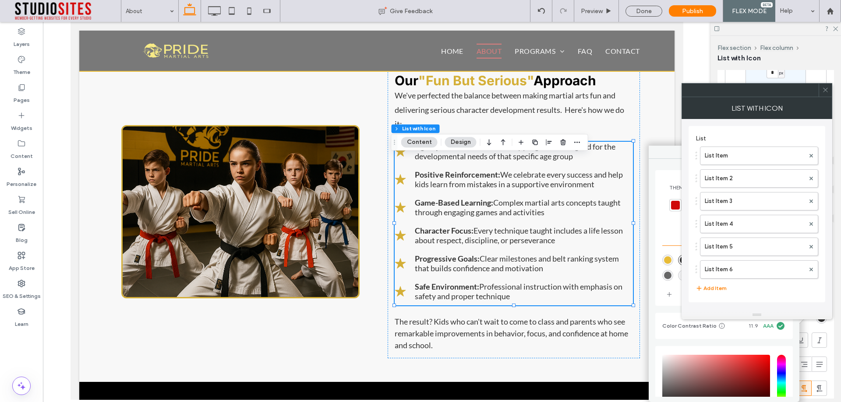
click at [826, 88] on icon at bounding box center [825, 90] width 7 height 7
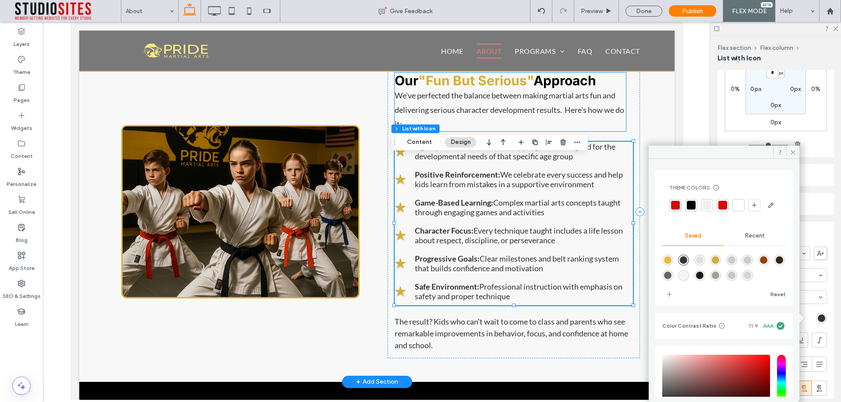
click at [616, 131] on p "We've perfected the balance between making martial arts fun and delivering seri…" at bounding box center [510, 109] width 232 height 42
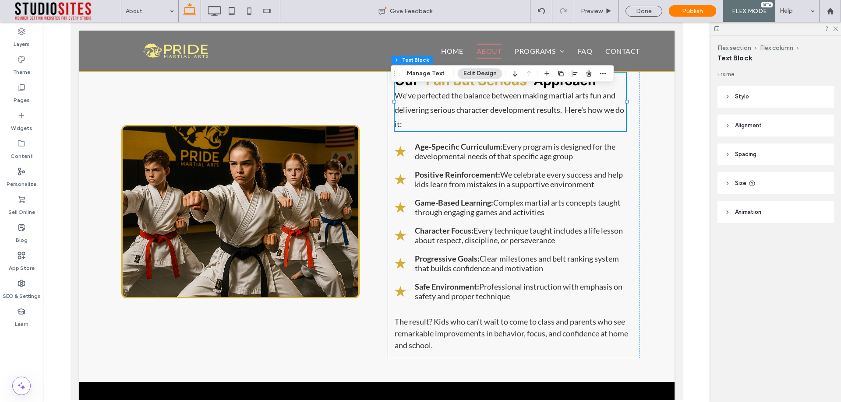
click at [736, 188] on header "Size" at bounding box center [775, 184] width 116 height 22
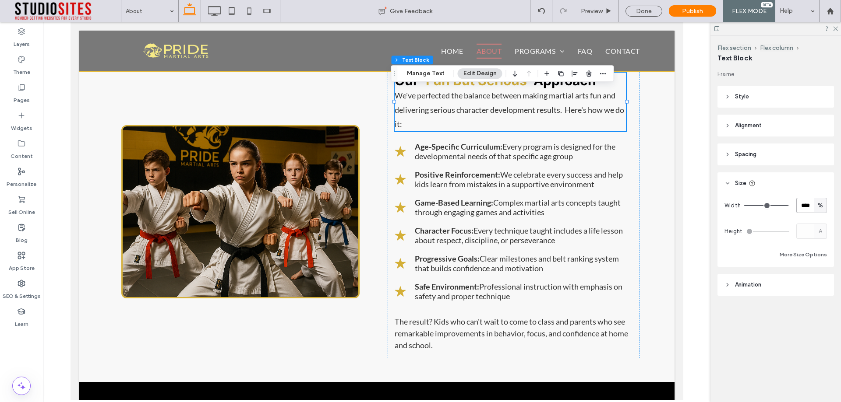
click at [806, 207] on input "****" at bounding box center [805, 205] width 18 height 15
type input "***"
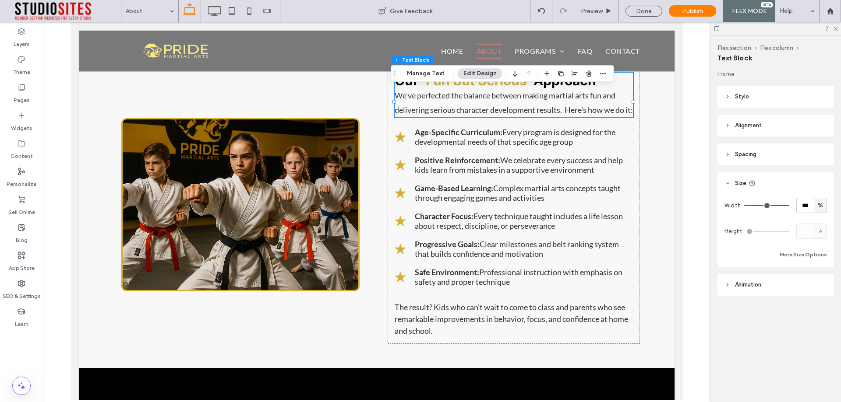
click at [786, 213] on div "Width *** % Height A More Size Options" at bounding box center [775, 229] width 102 height 62
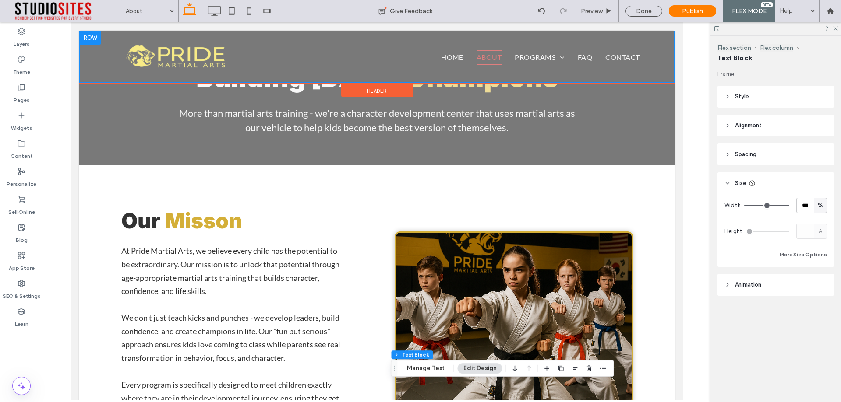
scroll to position [0, 0]
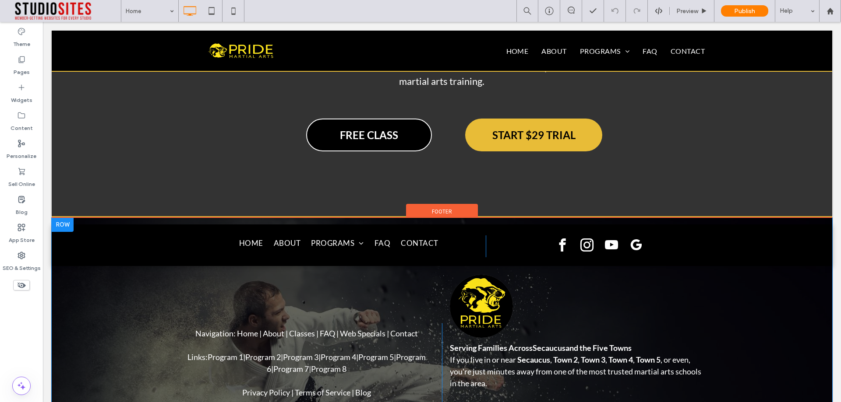
scroll to position [2933, 0]
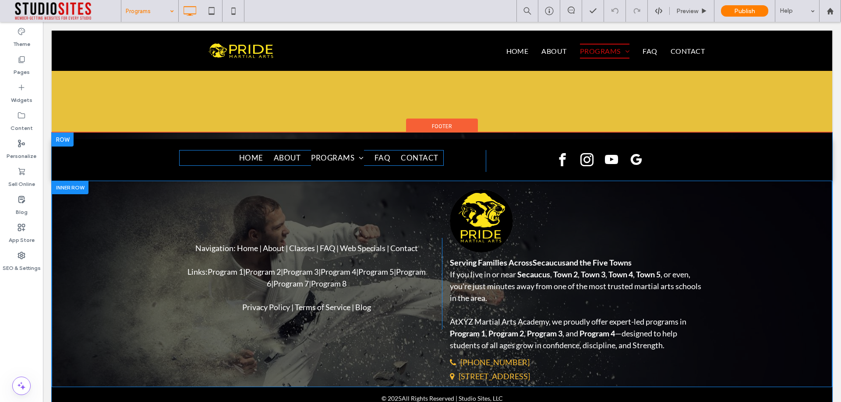
scroll to position [2755, 0]
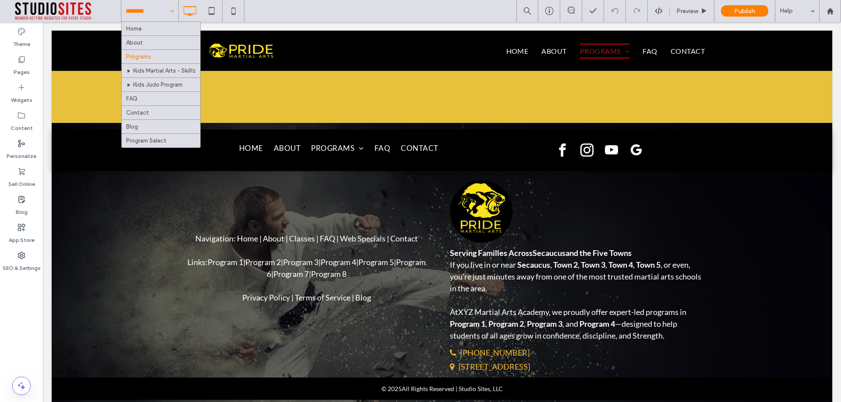
click at [158, 13] on input at bounding box center [148, 11] width 44 height 22
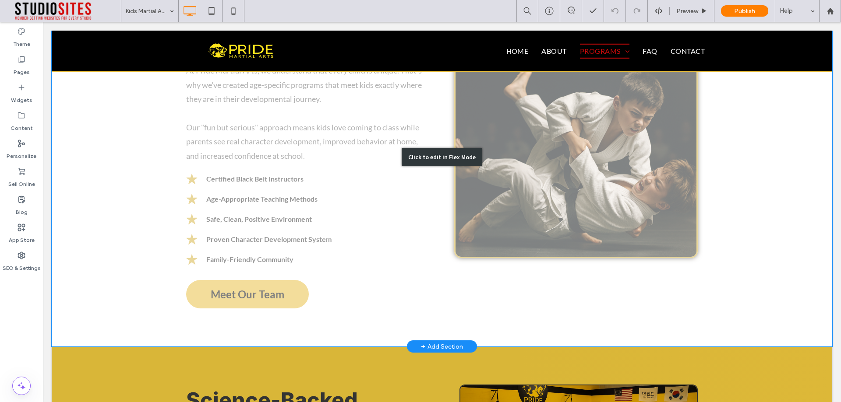
scroll to position [2058, 0]
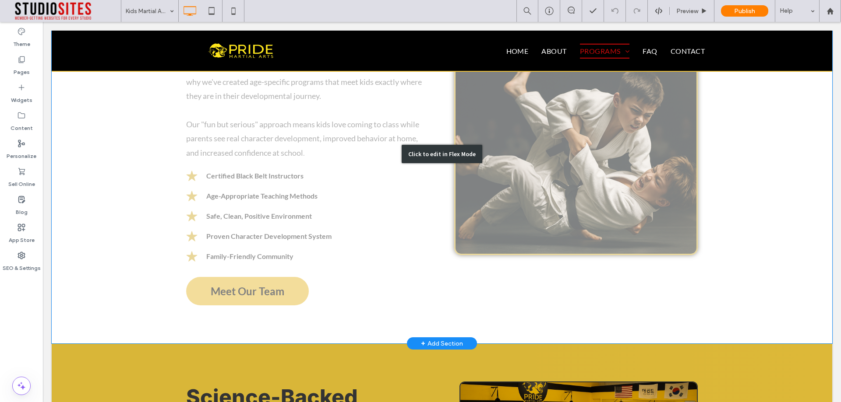
click at [314, 234] on div "Click to edit in Flex Mode" at bounding box center [442, 154] width 780 height 379
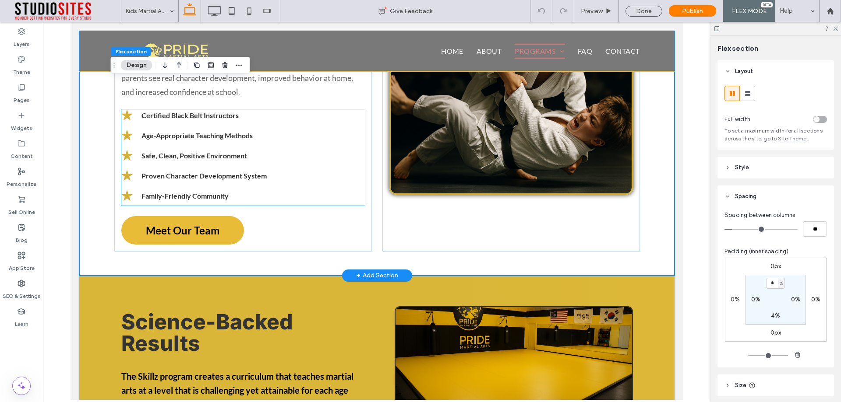
click at [238, 172] on ul "Certified Black Belt Instructors Age-Appropriate Teaching Methods Safe, Clean, …" at bounding box center [242, 157] width 243 height 96
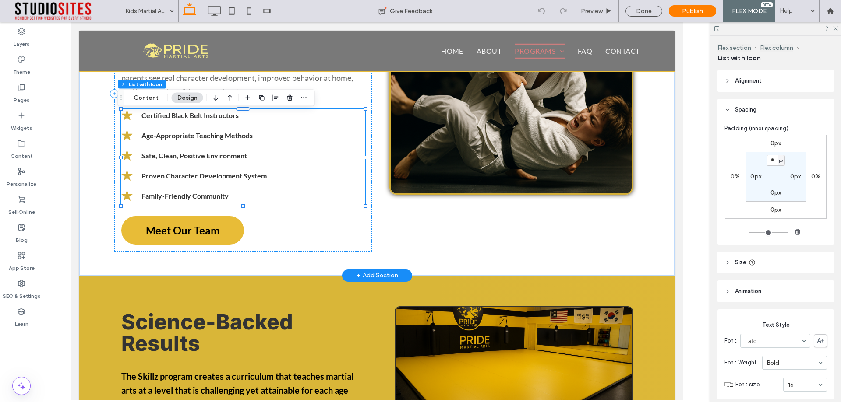
click at [238, 172] on ul "Certified Black Belt Instructors Age-Appropriate Teaching Methods Safe, Clean, …" at bounding box center [242, 157] width 243 height 96
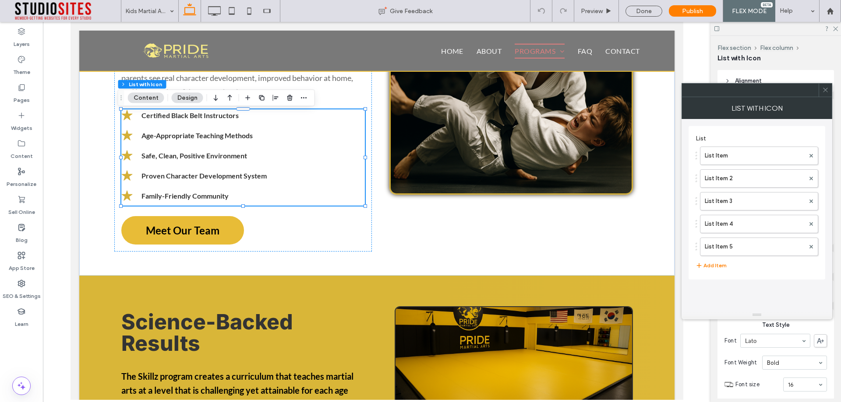
click at [826, 92] on icon at bounding box center [825, 90] width 7 height 7
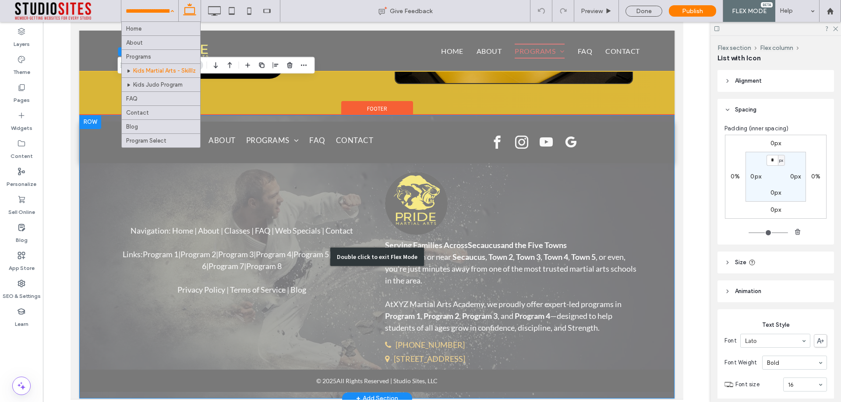
scroll to position [2651, 0]
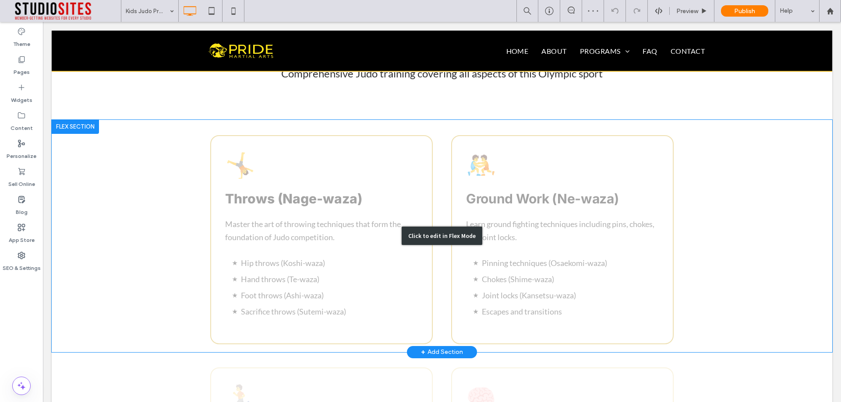
scroll to position [1138, 0]
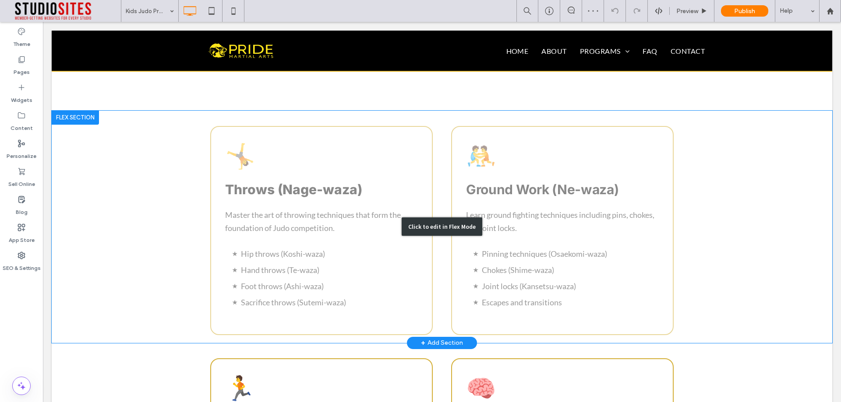
click at [364, 247] on div "Click to edit in Flex Mode" at bounding box center [442, 227] width 780 height 232
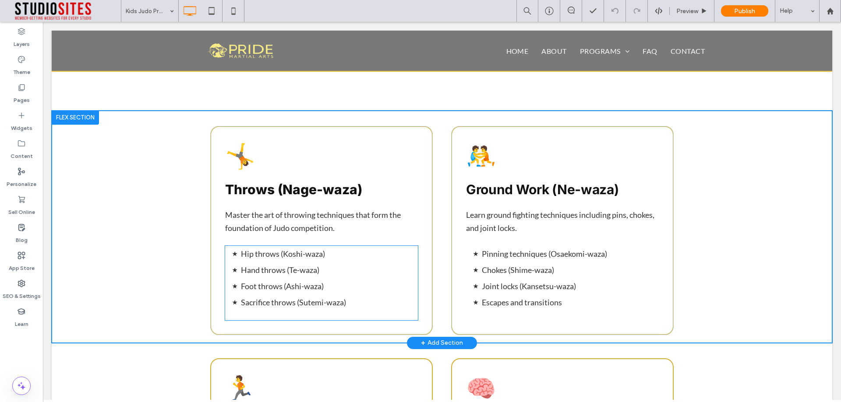
scroll to position [1106, 0]
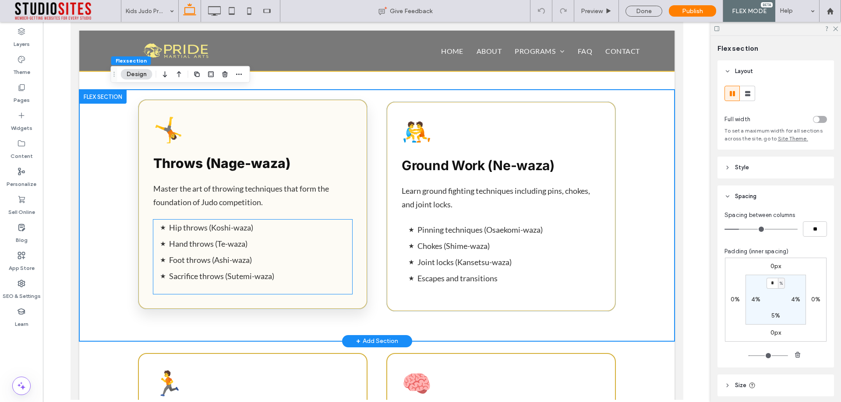
click at [292, 246] on li "Hand throws (Te-waza)" at bounding box center [260, 244] width 183 height 16
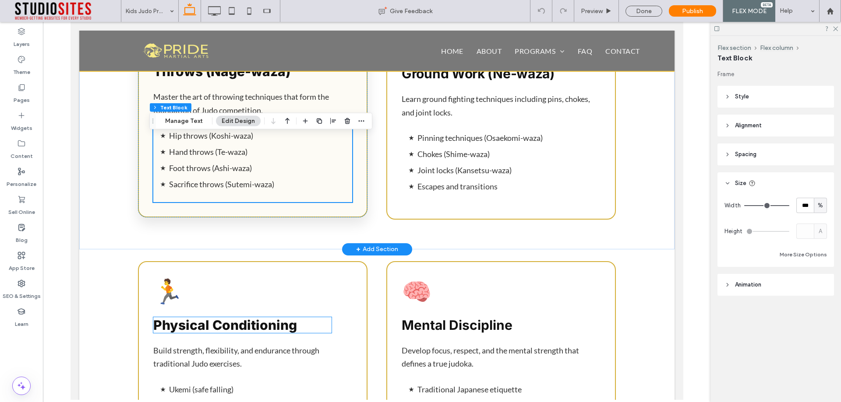
scroll to position [1193, 0]
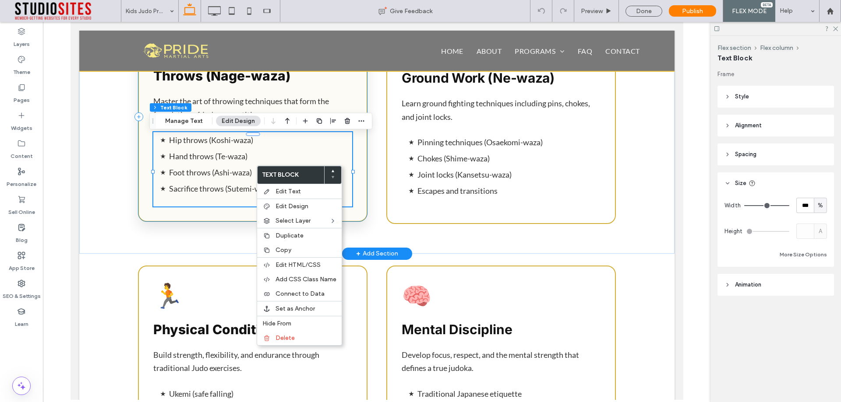
click at [351, 148] on div "🤸 [GEOGRAPHIC_DATA] (Nage-waza) Master the art of throwing techniques that form…" at bounding box center [251, 117] width 229 height 210
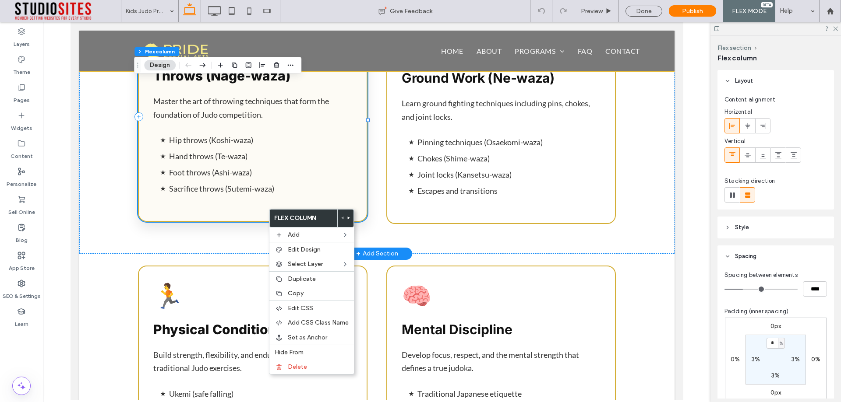
click at [250, 210] on div "🤸 [GEOGRAPHIC_DATA] (Nage-waza) Master the art of throwing techniques that form…" at bounding box center [251, 117] width 229 height 210
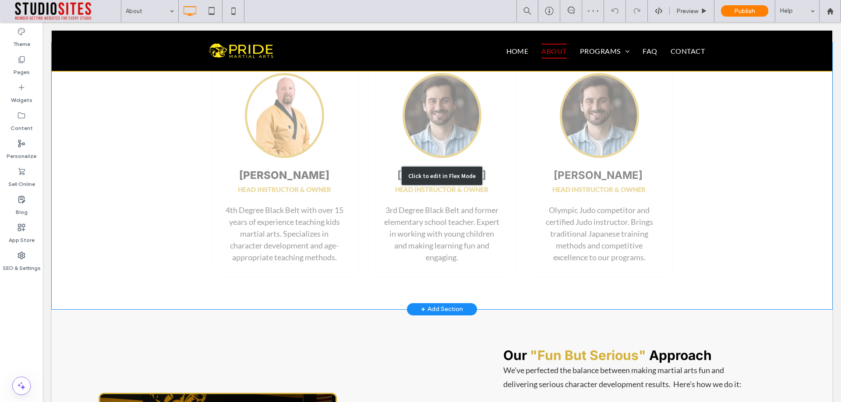
scroll to position [1357, 0]
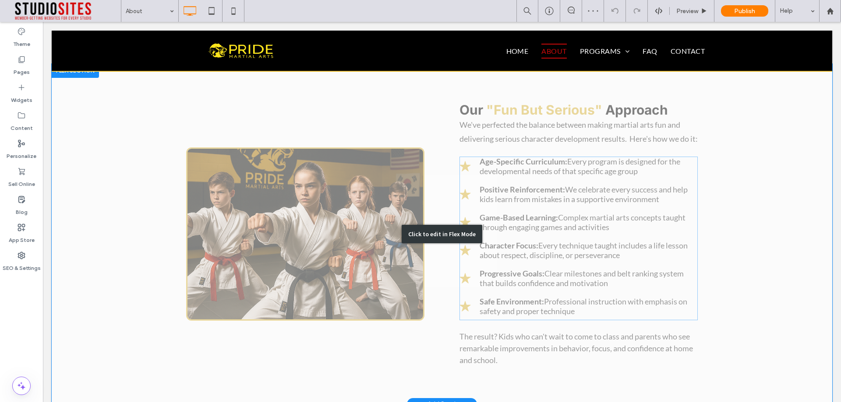
click at [540, 222] on div "Click to edit in Flex Mode" at bounding box center [442, 234] width 780 height 341
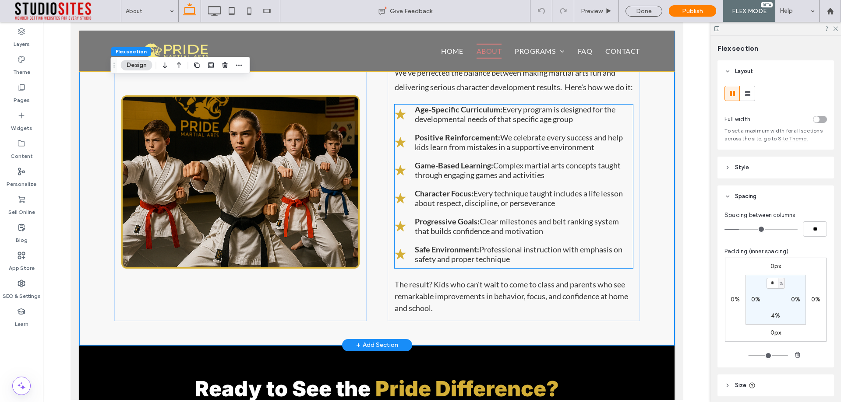
click at [467, 186] on ul "Age-Specific Curriculum: Every program is designed for the developmental needs …" at bounding box center [513, 187] width 238 height 164
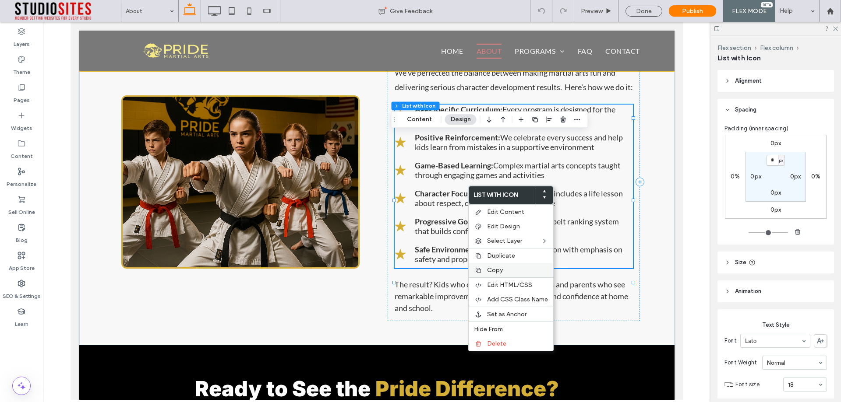
click at [508, 269] on label "Copy" at bounding box center [517, 270] width 61 height 7
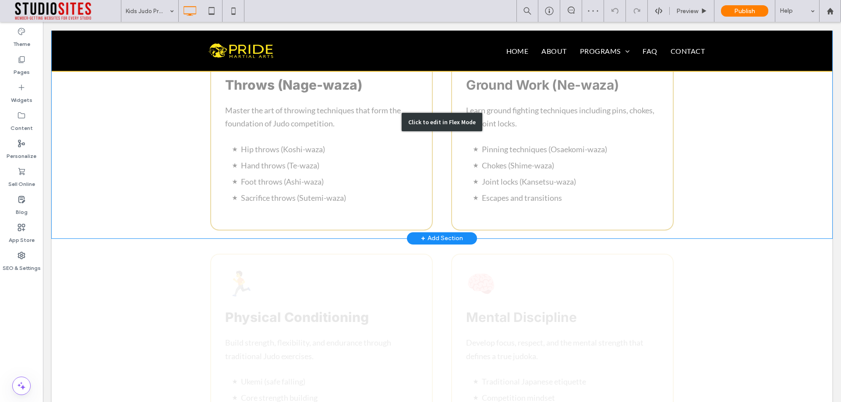
scroll to position [1270, 0]
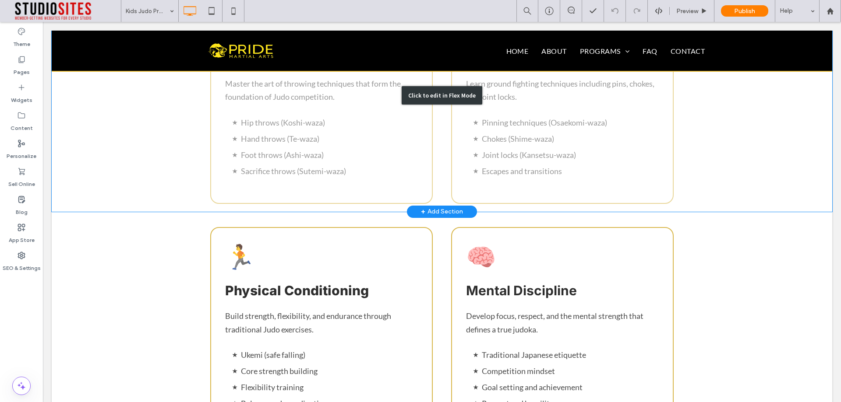
click at [367, 149] on div "Click to edit in Flex Mode" at bounding box center [442, 95] width 780 height 232
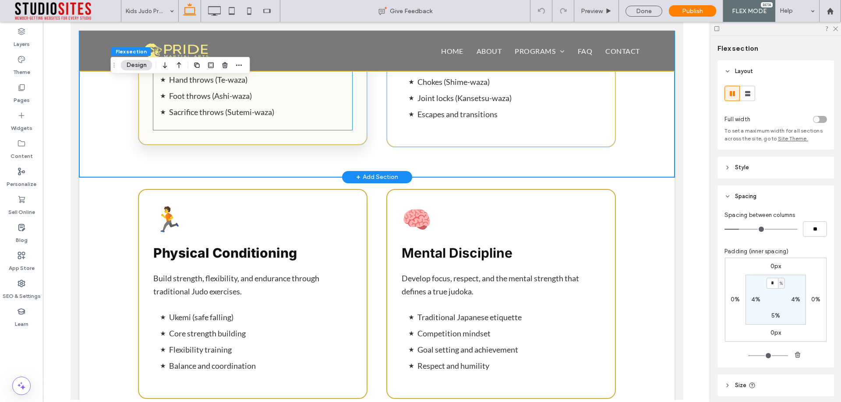
click at [288, 109] on li "Sacrifice throws (Sutemi-waza)" at bounding box center [260, 112] width 183 height 16
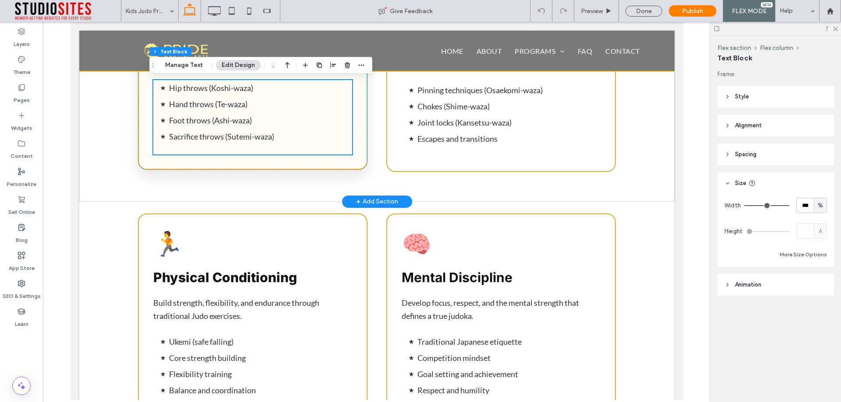
scroll to position [1226, 0]
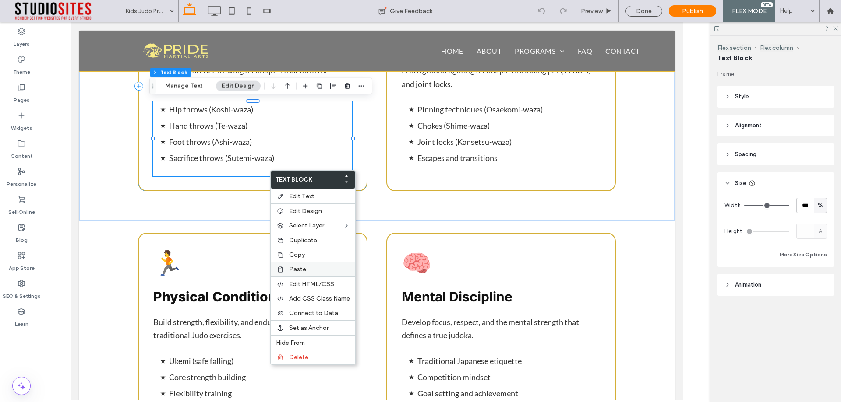
click at [295, 269] on span "Paste" at bounding box center [297, 269] width 17 height 7
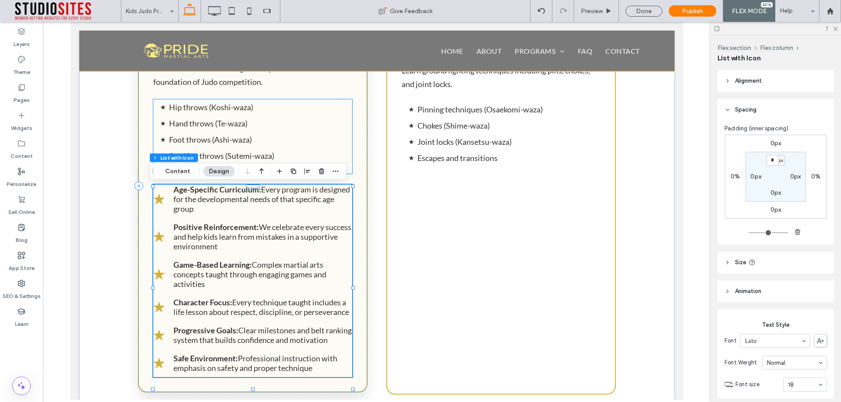
click at [289, 120] on li "Hand throws (Te-waza)" at bounding box center [260, 124] width 183 height 16
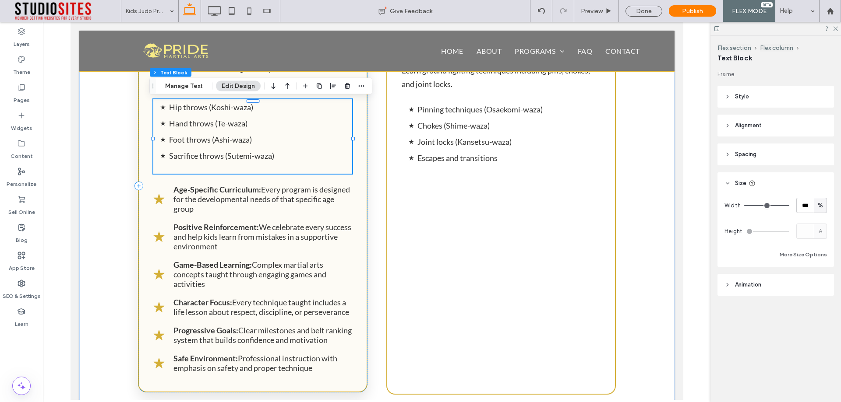
click at [286, 121] on li "Hand throws (Te-waza)" at bounding box center [260, 124] width 183 height 16
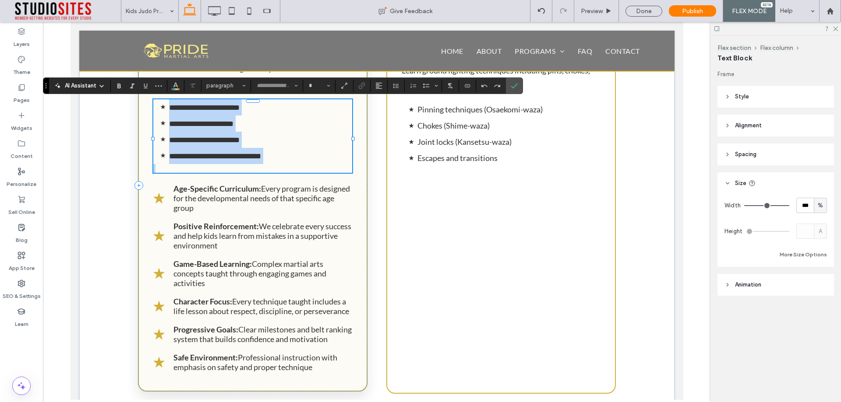
type input "****"
type input "**"
click at [173, 204] on p "Age-Specific Curriculum: Every program is designed for the developmental needs …" at bounding box center [262, 198] width 179 height 29
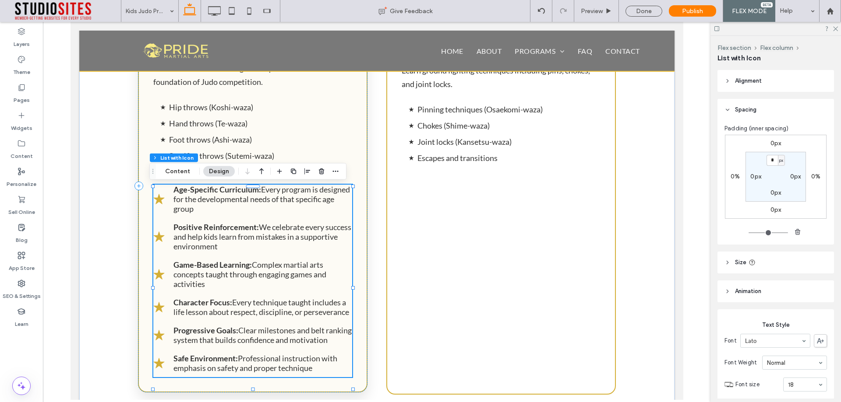
click at [179, 198] on p "Age-Specific Curriculum: Every program is designed for the developmental needs …" at bounding box center [262, 199] width 179 height 29
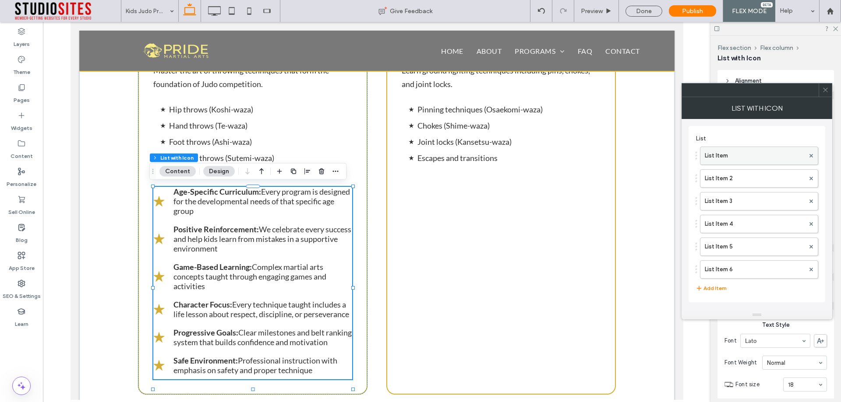
click at [736, 158] on label "List Item" at bounding box center [754, 156] width 100 height 18
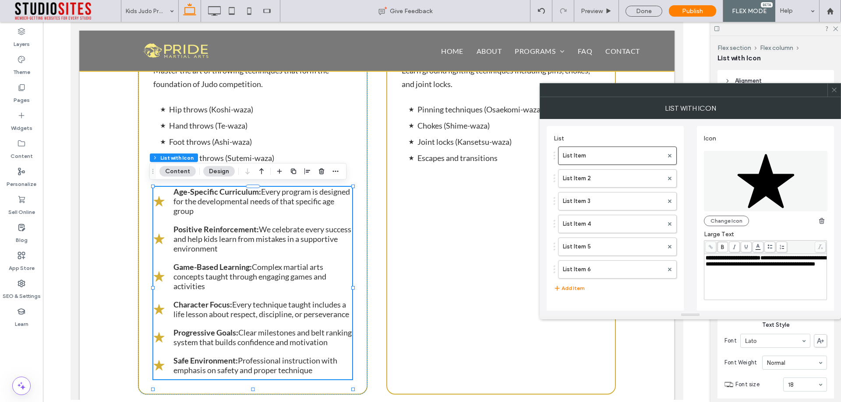
click at [733, 264] on span "**********" at bounding box center [765, 261] width 120 height 12
click at [733, 262] on div "Rich Text Editor" at bounding box center [765, 264] width 120 height 6
click at [724, 249] on icon at bounding box center [722, 247] width 5 height 5
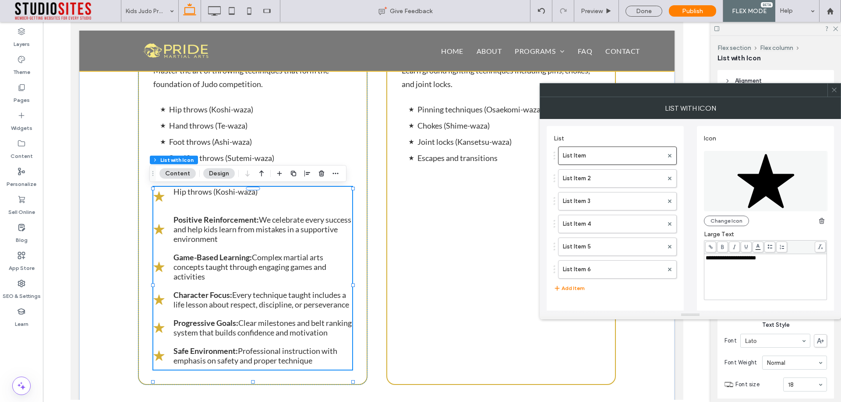
click at [791, 231] on label "Large Text" at bounding box center [765, 236] width 123 height 10
click at [602, 173] on label "List Item 2" at bounding box center [613, 179] width 100 height 18
click at [766, 273] on span "**********" at bounding box center [765, 264] width 120 height 18
click at [725, 261] on span "**********" at bounding box center [728, 258] width 46 height 6
click at [723, 250] on span at bounding box center [722, 247] width 11 height 11
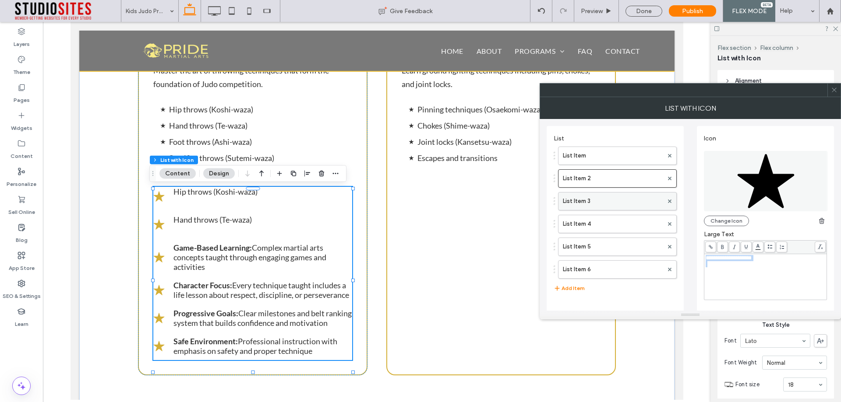
click at [597, 200] on label "List Item 3" at bounding box center [613, 202] width 100 height 18
click at [584, 180] on label "List Item 2" at bounding box center [613, 179] width 100 height 18
click at [580, 196] on label "List Item 3" at bounding box center [613, 202] width 100 height 18
click at [739, 267] on span "**********" at bounding box center [761, 261] width 112 height 12
drag, startPoint x: 723, startPoint y: 246, endPoint x: 730, endPoint y: 240, distance: 9.1
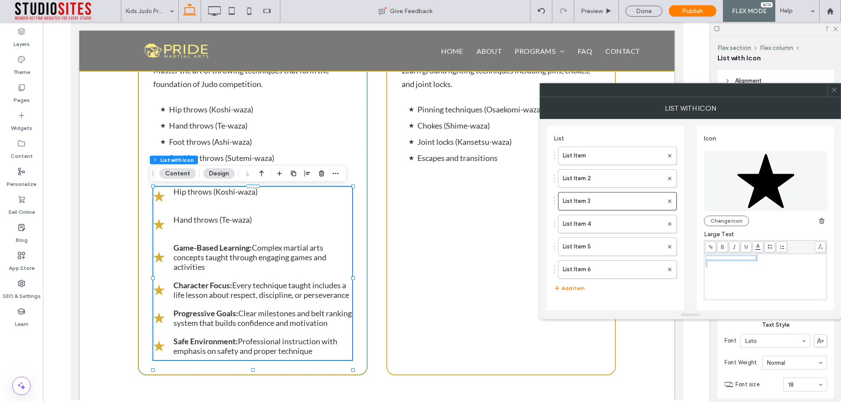
click at [722, 246] on use at bounding box center [722, 247] width 3 height 4
click at [771, 222] on div "Change Icon" at bounding box center [765, 221] width 123 height 11
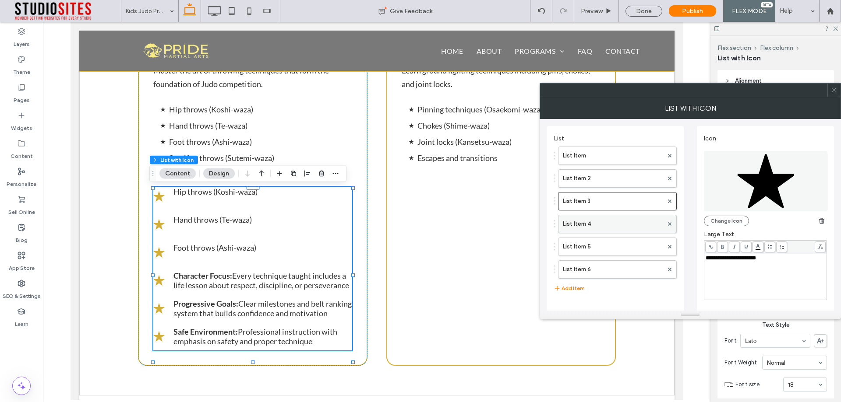
click at [596, 222] on label "List Item 4" at bounding box center [613, 224] width 100 height 18
